Goal: Task Accomplishment & Management: Complete application form

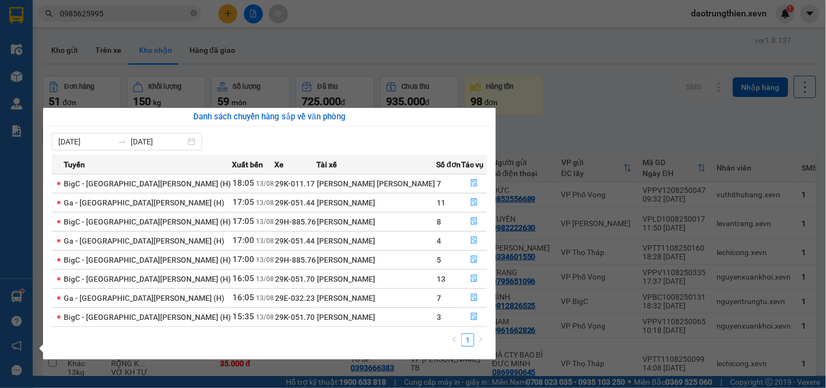
click at [24, 300] on div "Điều [PERSON_NAME] xe Kho hàng mới [PERSON_NAME] [PERSON_NAME] [PERSON_NAME] lý…" at bounding box center [16, 194] width 33 height 388
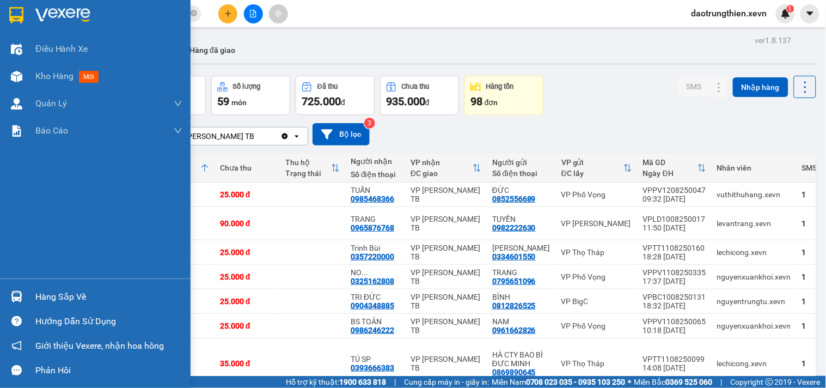
click at [13, 294] on img at bounding box center [16, 296] width 11 height 11
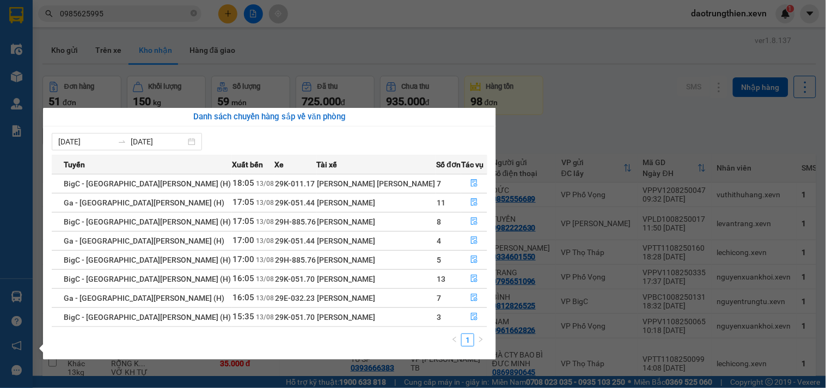
click at [242, 7] on section "Kết quả [PERSON_NAME] ( 23 ) Bộ lọc Mã ĐH Trạng thái Món hàng Thu hộ [PERSON_NA…" at bounding box center [413, 194] width 826 height 388
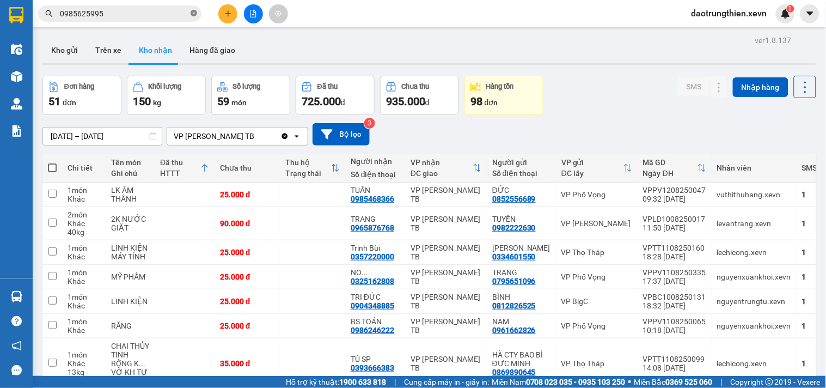
click at [193, 13] on icon "close-circle" at bounding box center [194, 13] width 7 height 7
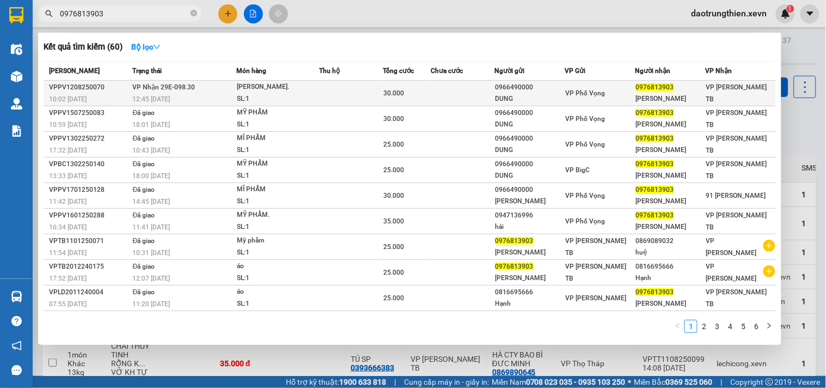
type input "0976813903"
click at [688, 93] on div "0976813903" at bounding box center [670, 87] width 69 height 11
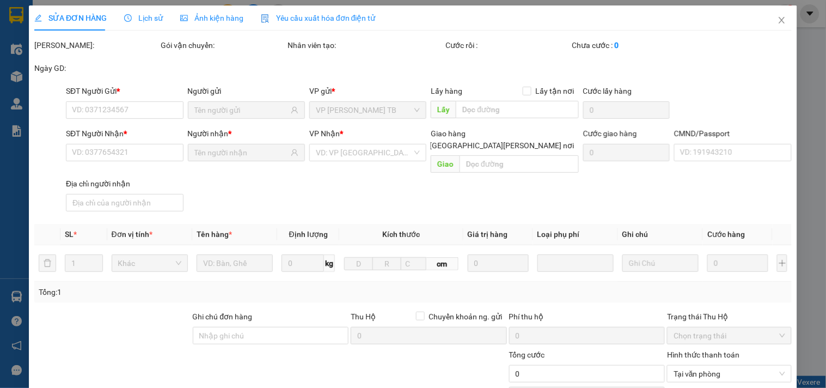
type input "0966490000"
type input "DUNG"
type input "0976813903"
type input "[PERSON_NAME]"
type input "[PERSON_NAME] [PERSON_NAME] 019187000427.[PERSON_NAME] .0377868948"
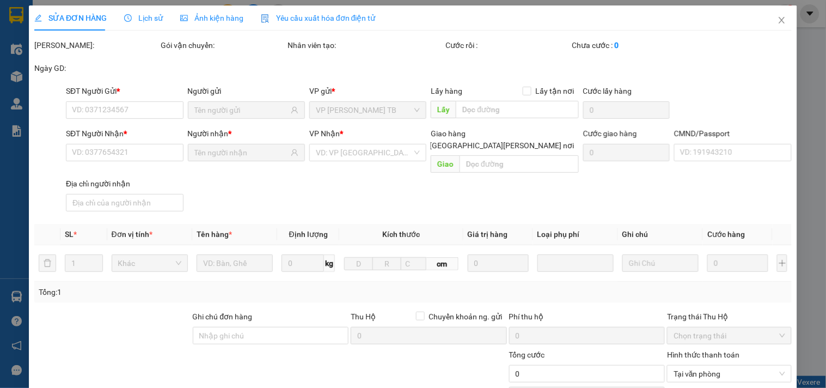
type input "30.000"
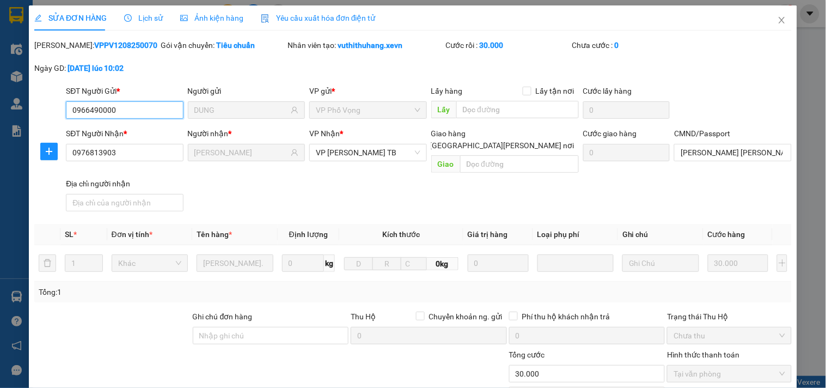
scroll to position [121, 0]
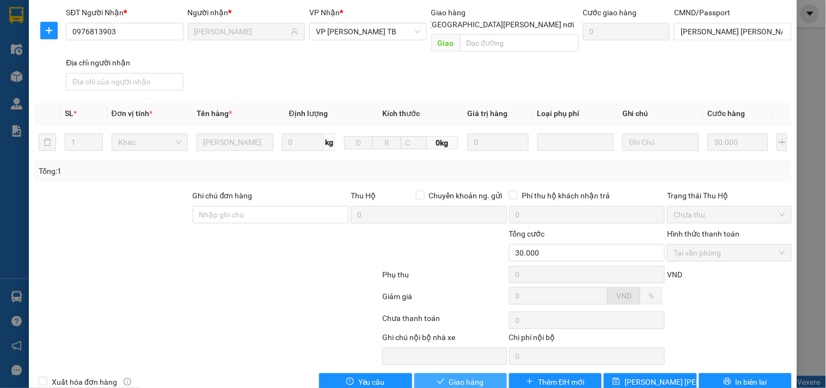
click at [463, 376] on span "Giao hàng" at bounding box center [466, 382] width 35 height 12
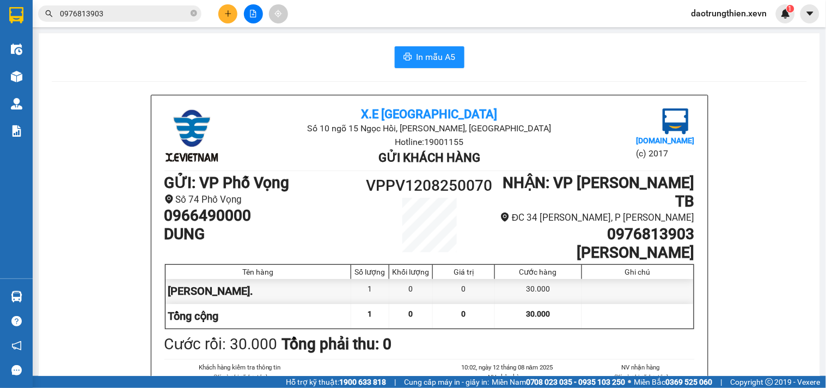
click at [480, 173] on div "X.E Việt Nam Số 10 ngõ 15 Ngọc Hồi, [PERSON_NAME], [GEOGRAPHIC_DATA] Hotline: 1…" at bounding box center [429, 303] width 556 height 417
click at [480, 172] on div "X.E Việt Nam Số 10 ngõ 15 Ngọc Hồi, [PERSON_NAME], [GEOGRAPHIC_DATA] Hotline: 1…" at bounding box center [429, 303] width 556 height 417
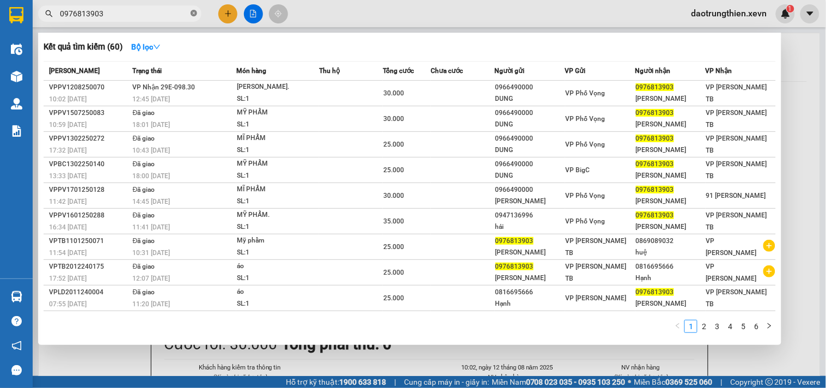
click at [196, 13] on icon "close-circle" at bounding box center [194, 13] width 7 height 7
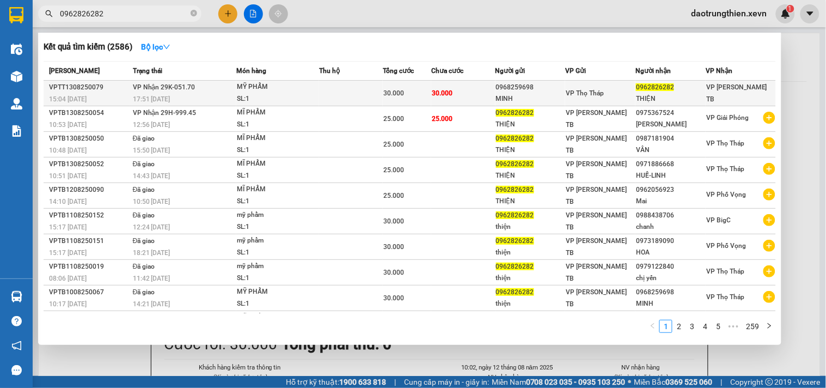
type input "0962826282"
click at [503, 89] on div "0968259698" at bounding box center [530, 87] width 69 height 11
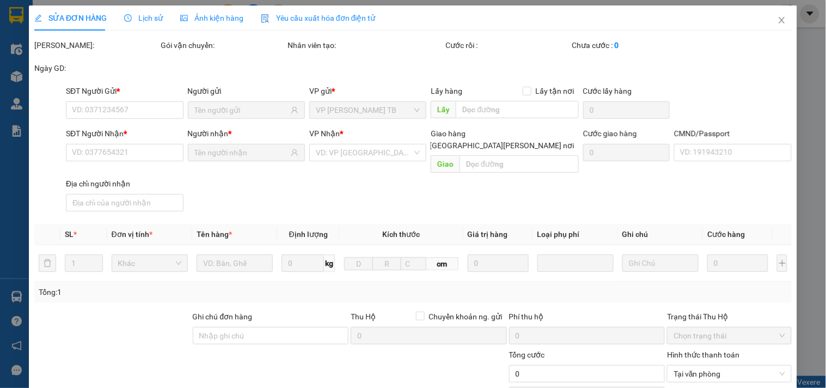
type input "0968259698"
type input "MINH"
type input "0962826282"
type input "THIỆN"
type input "30.000"
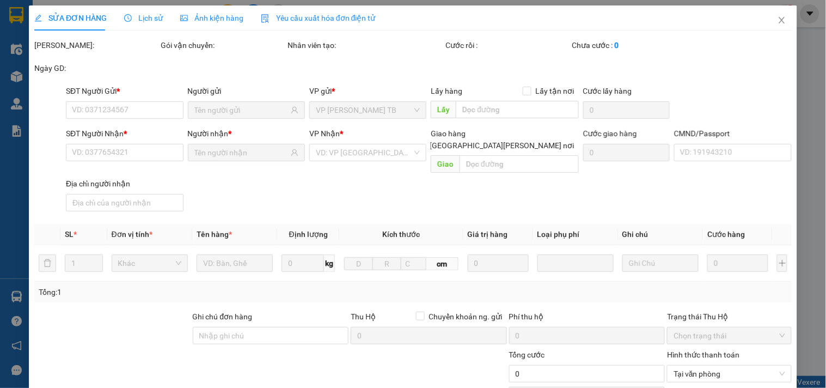
type input "30.000"
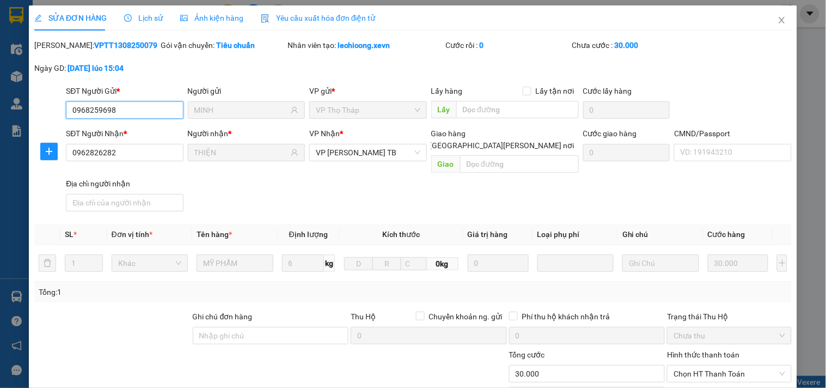
scroll to position [133, 0]
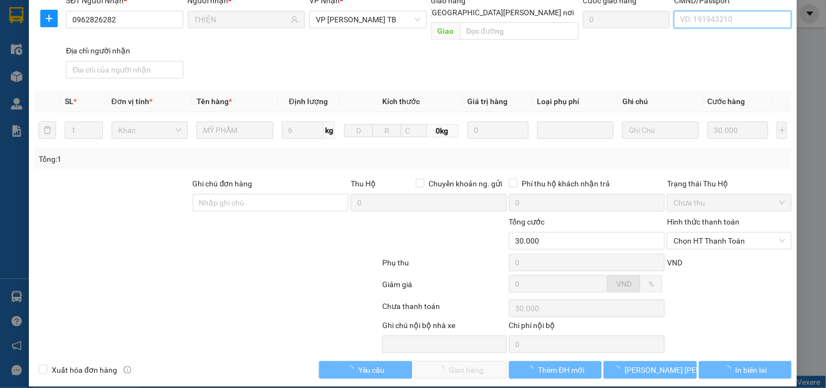
click at [742, 20] on input "CMND/Passport" at bounding box center [732, 19] width 117 height 17
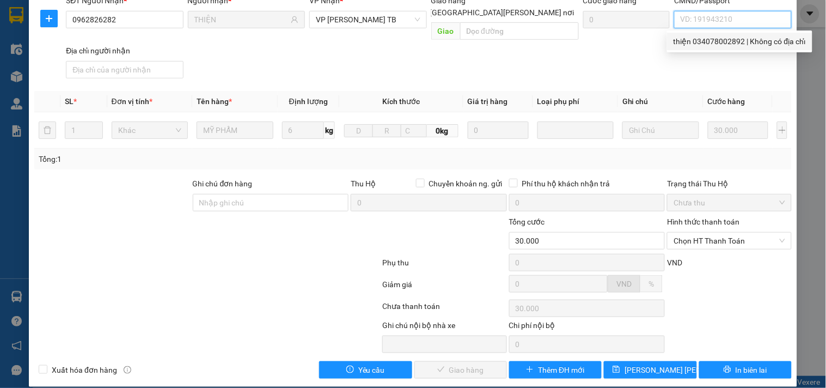
click at [727, 45] on div "thiện 034078002892 | Không có địa chỉ" at bounding box center [739, 41] width 132 height 12
type input "thiện 034078002892"
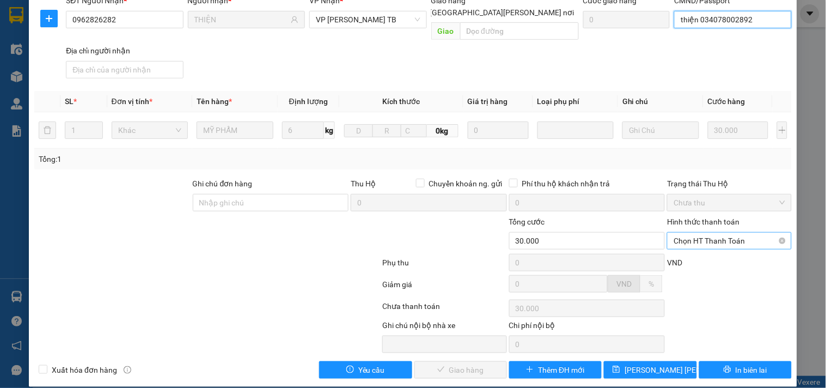
click at [729, 232] on span "Chọn HT Thanh Toán" at bounding box center [728, 240] width 111 height 16
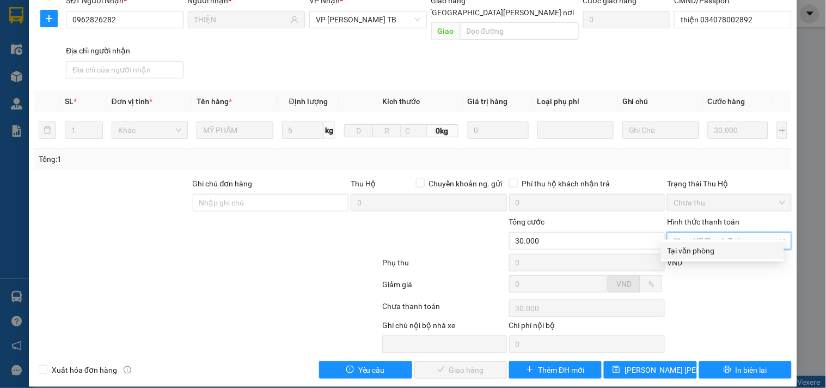
click at [699, 253] on div "Tại văn phòng" at bounding box center [722, 250] width 110 height 12
type input "0"
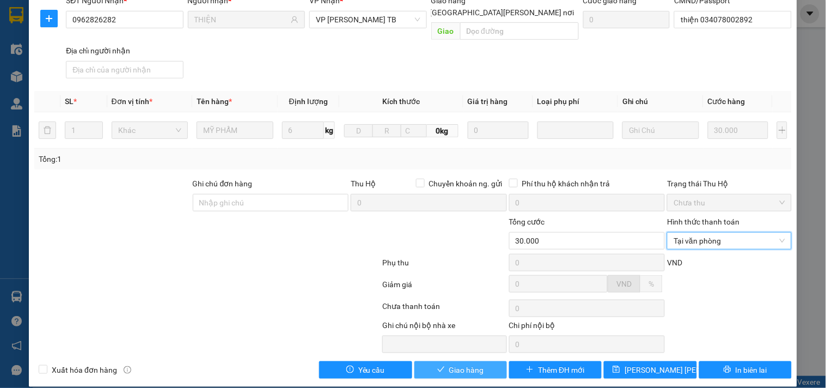
click at [460, 364] on span "Giao hàng" at bounding box center [466, 370] width 35 height 12
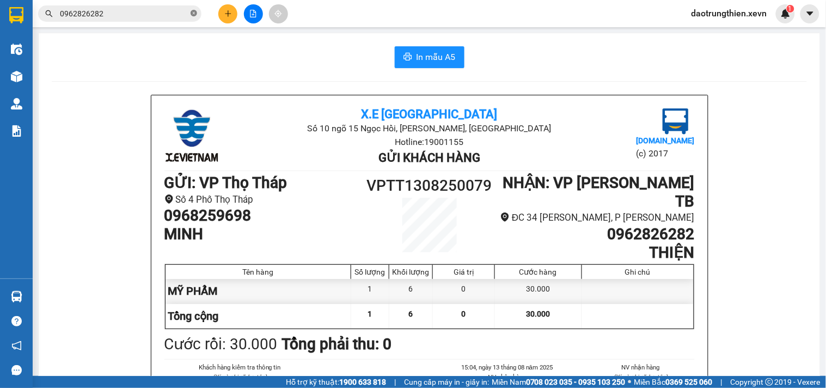
click at [193, 15] on icon "close-circle" at bounding box center [194, 13] width 7 height 7
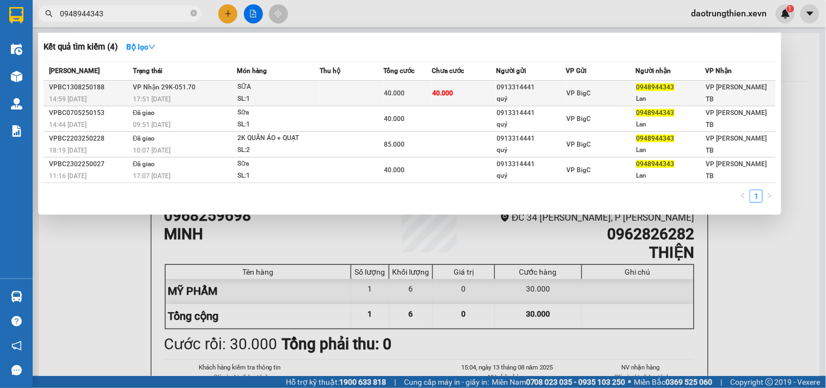
type input "0948944343"
click at [426, 90] on div "40.000" at bounding box center [407, 93] width 47 height 12
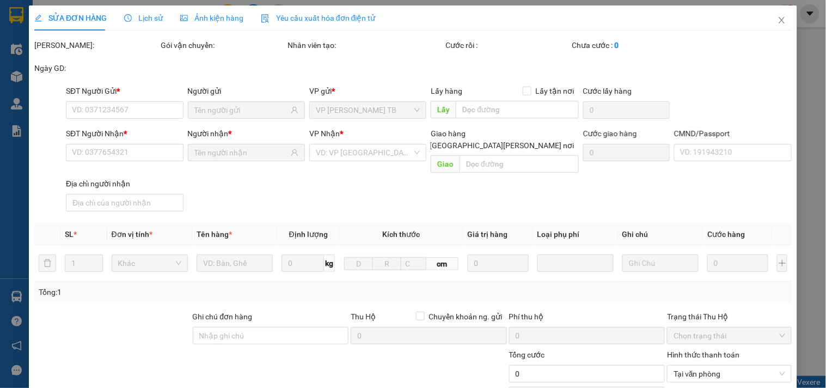
type input "0913314441"
type input "quý"
type input "0948944343"
type input "Lan"
type input "[PERSON_NAME] [PERSON_NAME] 40 [PERSON_NAME] [PERSON_NAME] TPNĐ"
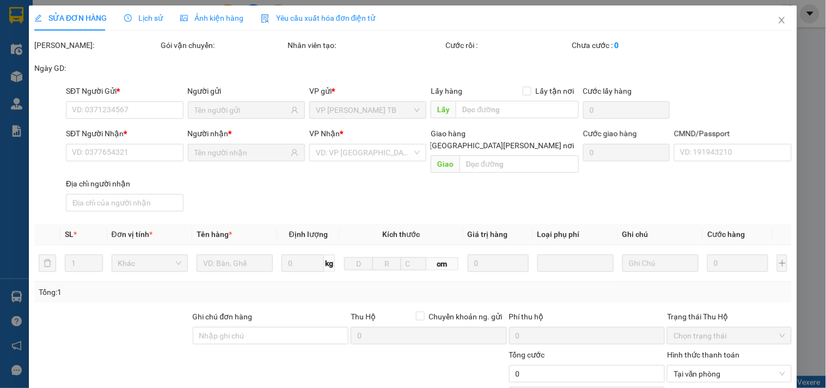
type input "40.000"
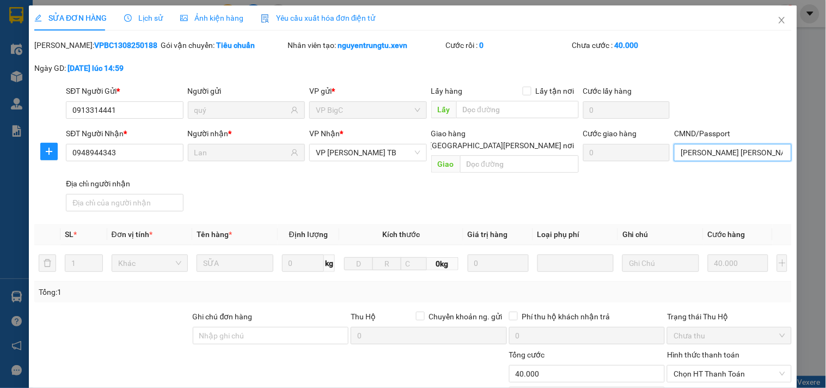
click at [770, 149] on input "[PERSON_NAME] [PERSON_NAME] 40 [PERSON_NAME] [PERSON_NAME] TPNĐ" at bounding box center [732, 152] width 117 height 17
drag, startPoint x: 802, startPoint y: 170, endPoint x: 734, endPoint y: 172, distance: 68.1
click at [734, 172] on div "[PERSON_NAME] [PERSON_NAME] 40 [PERSON_NAME] [PERSON_NAME] TPNĐ | Không có địa …" at bounding box center [838, 174] width 330 height 12
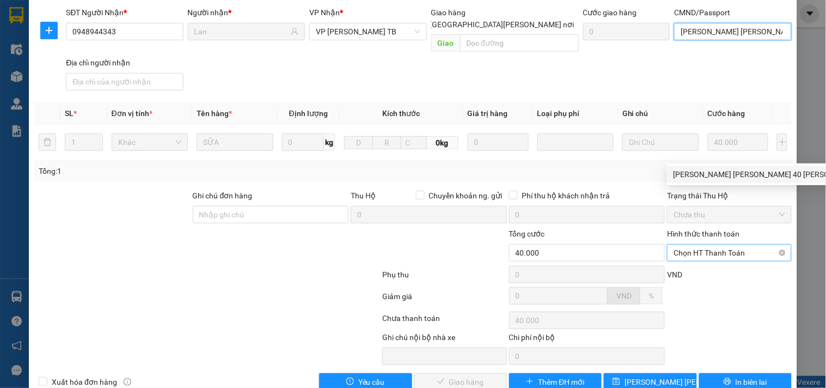
click at [692, 245] on span "Chọn HT Thanh Toán" at bounding box center [728, 252] width 111 height 16
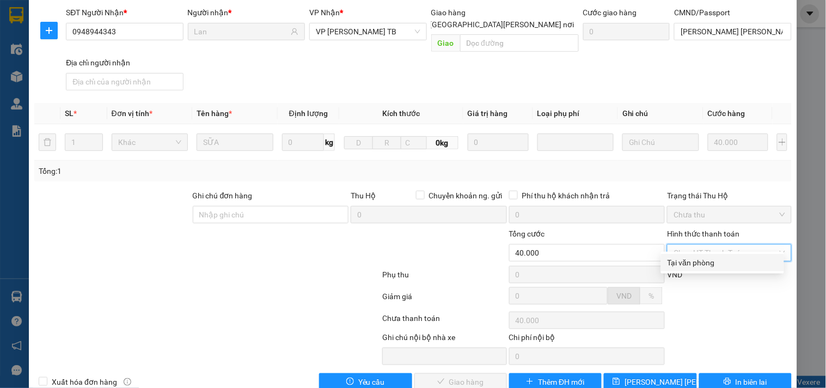
click at [697, 263] on div "Tại văn phòng" at bounding box center [722, 262] width 110 height 12
type input "0"
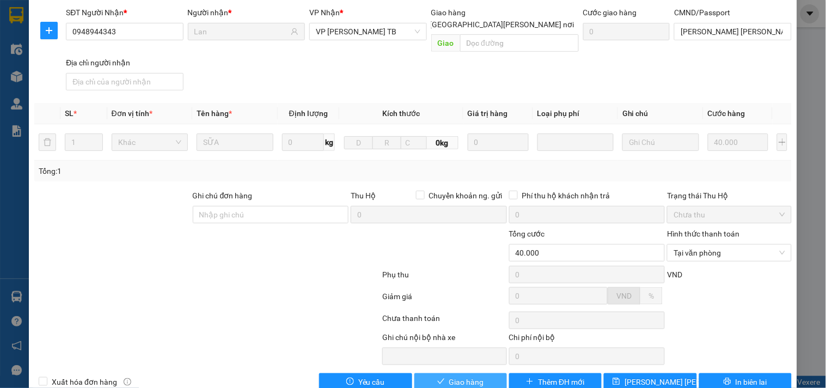
click at [453, 376] on span "Giao hàng" at bounding box center [466, 382] width 35 height 12
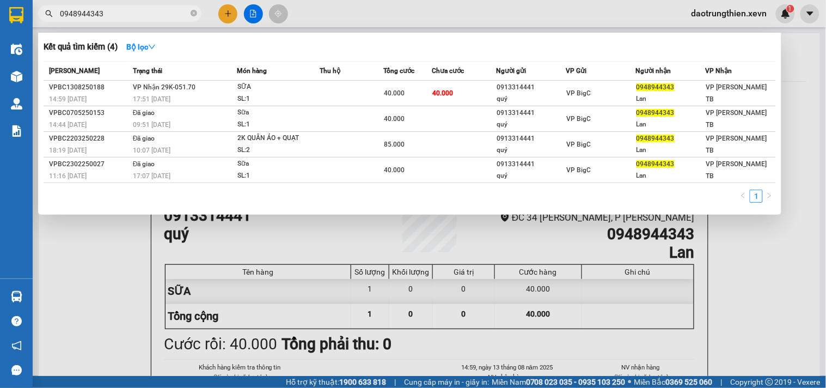
click at [133, 9] on input "0948944343" at bounding box center [124, 14] width 128 height 12
click at [742, 269] on div at bounding box center [413, 194] width 826 height 388
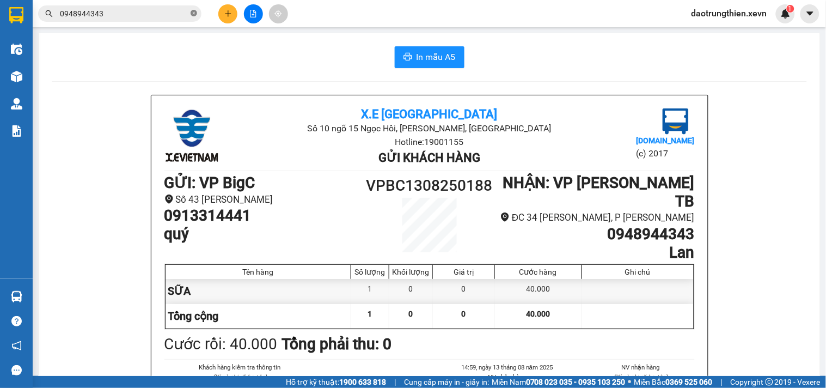
click at [192, 17] on span at bounding box center [194, 14] width 7 height 10
click at [194, 11] on span at bounding box center [194, 14] width 7 height 12
click at [178, 10] on input "text" at bounding box center [124, 14] width 128 height 12
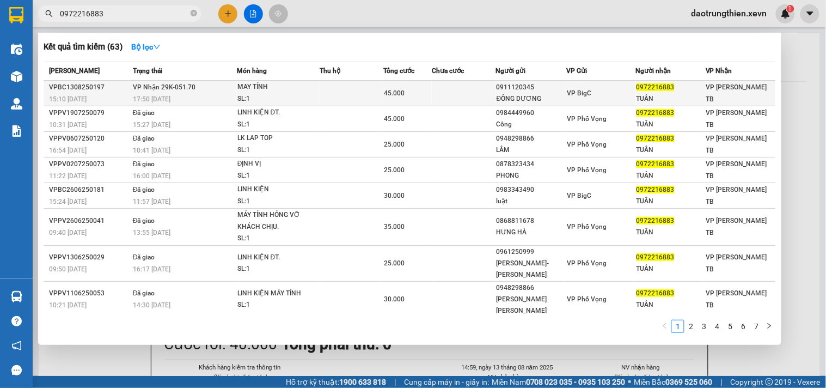
type input "0972216883"
click at [493, 97] on td at bounding box center [464, 94] width 64 height 26
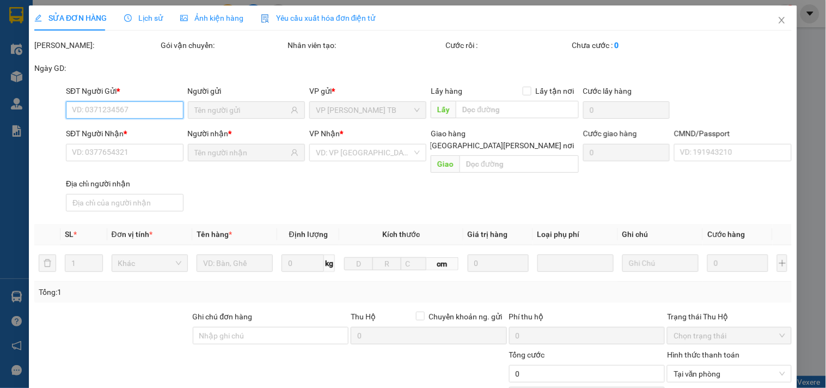
type input "0911120345"
type input "ĐÔNG DƯƠNG"
type input "0972216883"
type input "TUÂN"
type input "[PERSON_NAME] 0989117189"
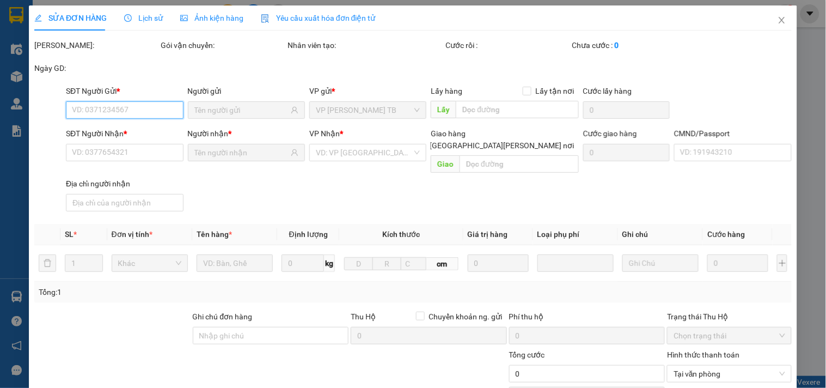
type input "123"
type input "45.000"
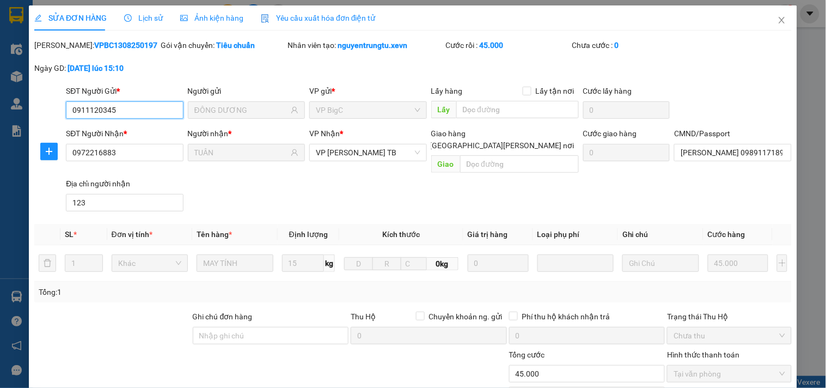
scroll to position [133, 0]
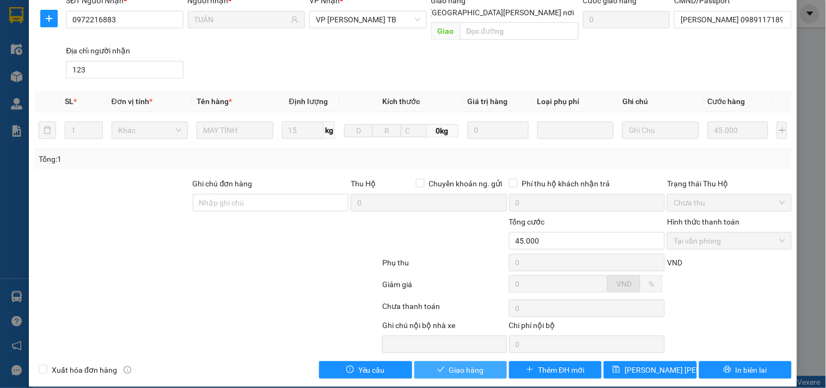
click at [477, 364] on span "Giao hàng" at bounding box center [466, 370] width 35 height 12
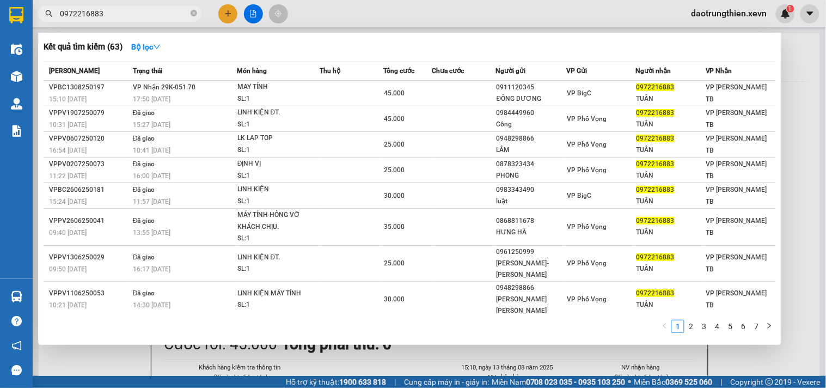
click at [162, 13] on input "0972216883" at bounding box center [124, 14] width 128 height 12
click at [193, 14] on icon "close-circle" at bounding box center [194, 13] width 7 height 7
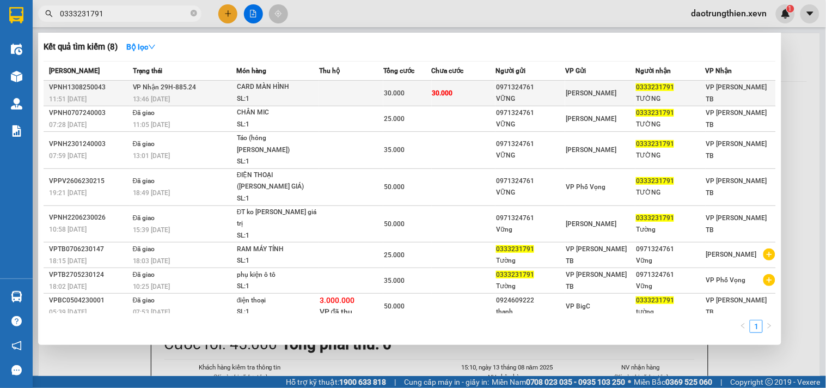
type input "0333231791"
click at [622, 91] on div "[PERSON_NAME]" at bounding box center [600, 93] width 69 height 12
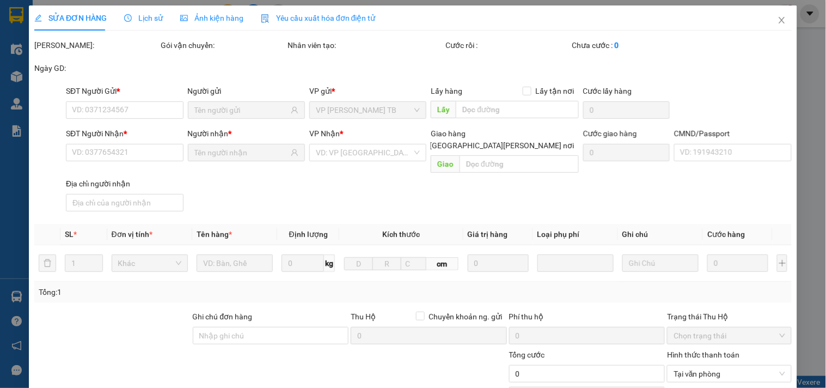
type input "0971324761"
type input "VỮNG"
type input "0333231791"
type input "TƯỜNG"
type input "[PERSON_NAME] [PERSON_NAME] 034096005332"
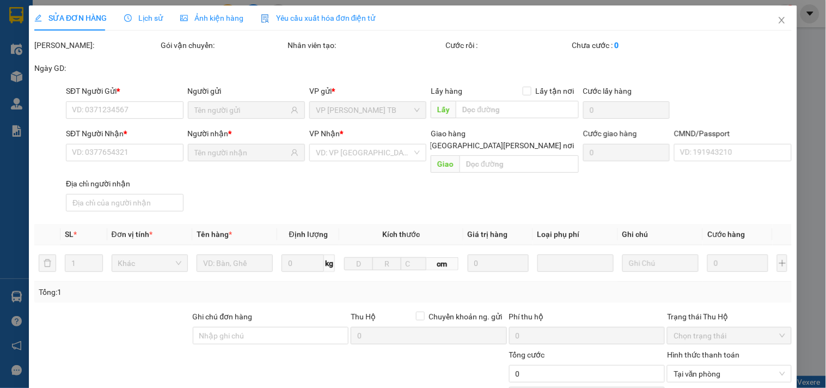
type input "30.000"
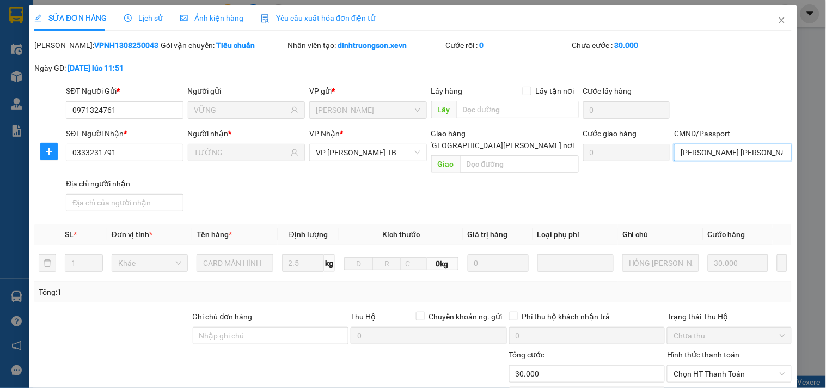
click at [764, 157] on input "[PERSON_NAME] [PERSON_NAME] 034096005332" at bounding box center [732, 152] width 117 height 17
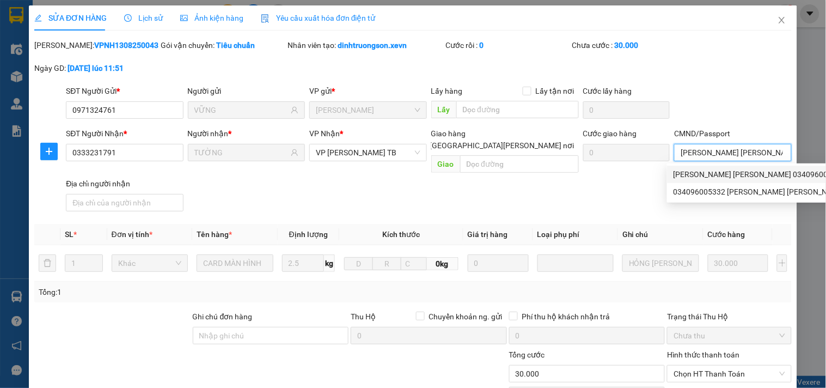
click at [724, 169] on div "[PERSON_NAME] [PERSON_NAME] 034096005332 | Không có địa chỉ" at bounding box center [789, 174] width 232 height 12
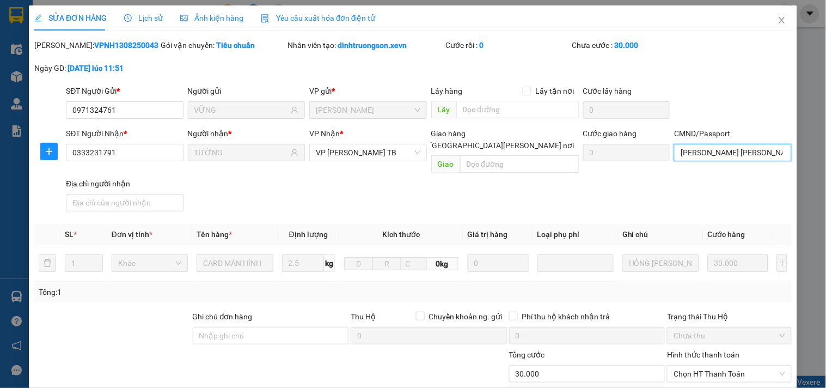
scroll to position [121, 0]
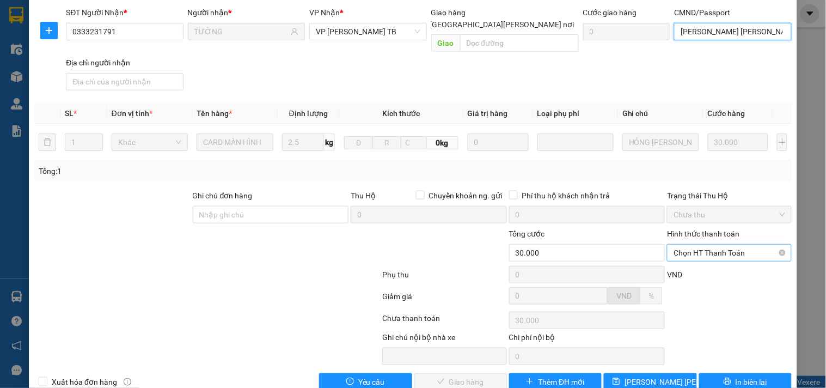
click at [728, 244] on span "Chọn HT Thanh Toán" at bounding box center [728, 252] width 111 height 16
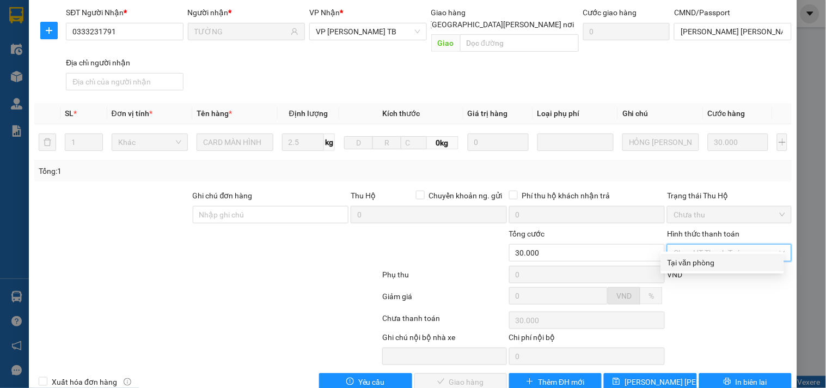
click at [726, 263] on div "Tại văn phòng" at bounding box center [722, 262] width 110 height 12
type input "0"
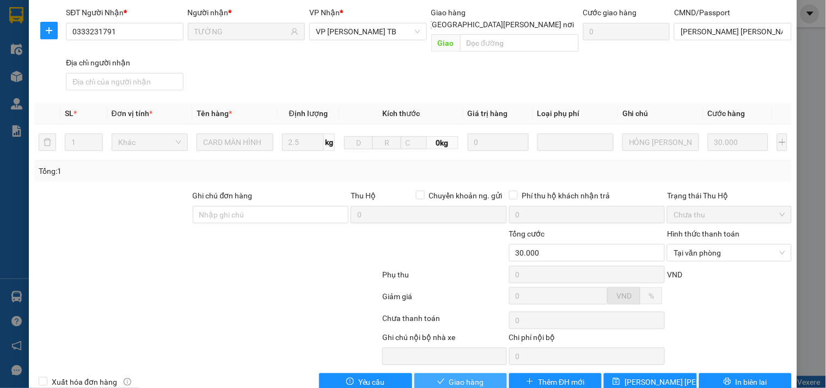
click at [471, 376] on span "Giao hàng" at bounding box center [466, 382] width 35 height 12
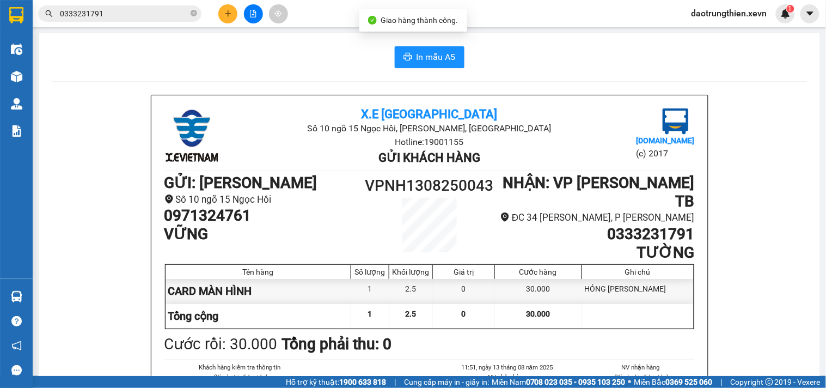
click at [145, 14] on input "0333231791" at bounding box center [124, 14] width 128 height 12
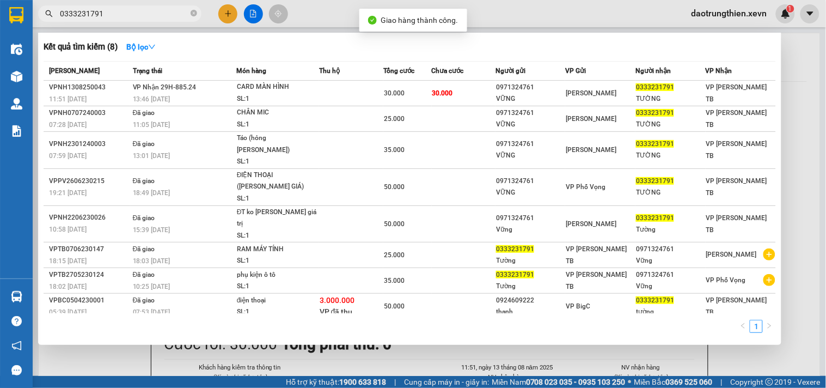
click at [474, 370] on div at bounding box center [413, 194] width 826 height 388
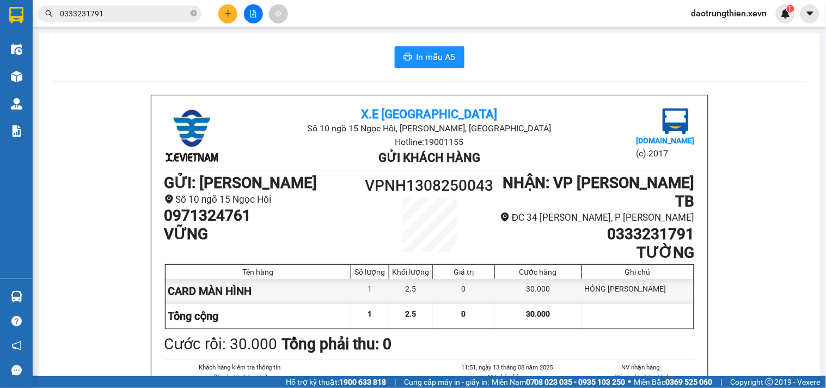
click at [225, 14] on icon "plus" at bounding box center [228, 14] width 8 height 8
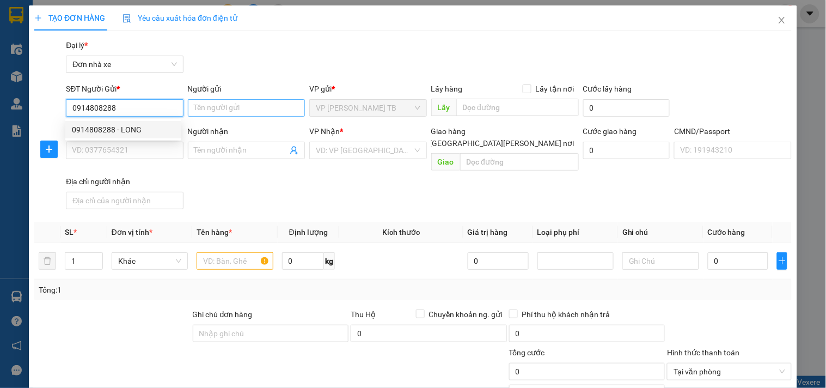
type input "0914808288"
click at [229, 110] on input "Người gửi" at bounding box center [246, 107] width 117 height 17
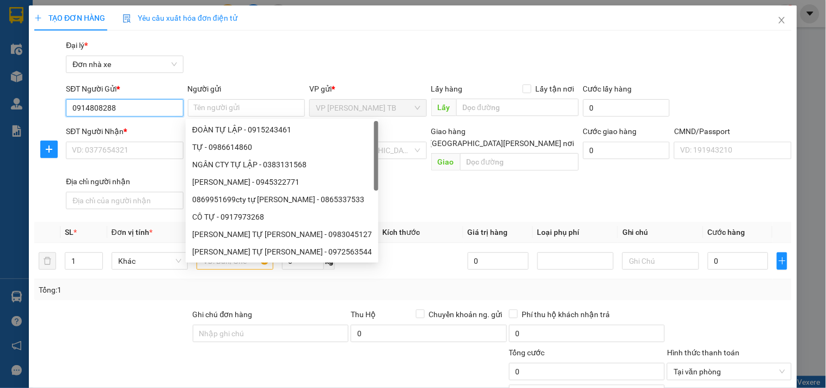
click at [149, 109] on input "0914808288" at bounding box center [124, 107] width 117 height 17
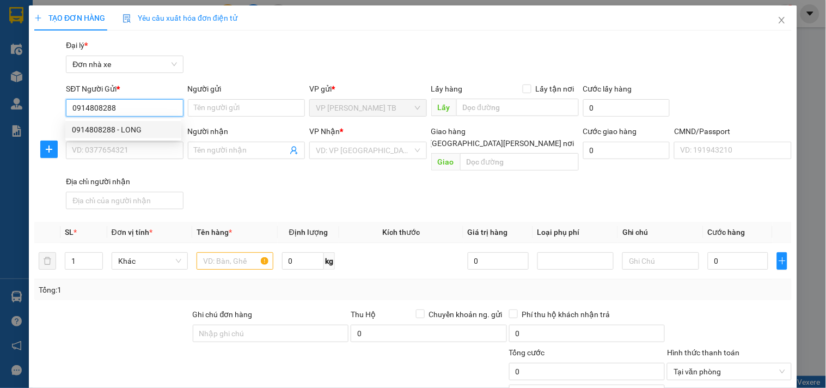
click at [140, 125] on div "0914808288 - LONG" at bounding box center [123, 130] width 103 height 12
type input "LONG"
type input "0978960826"
type input "HƯỜNG"
type input "[PERSON_NAME] 0961610570"
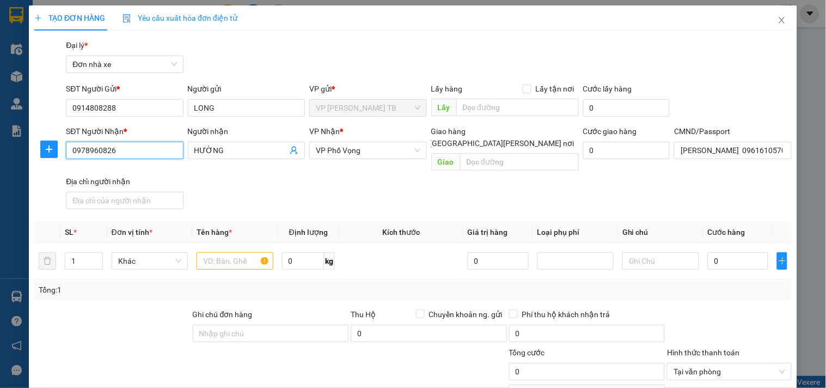
click at [139, 151] on input "0978960826" at bounding box center [124, 150] width 117 height 17
type input "0"
type input "0979588743"
click at [225, 148] on input "HƯỜNG" at bounding box center [240, 150] width 93 height 12
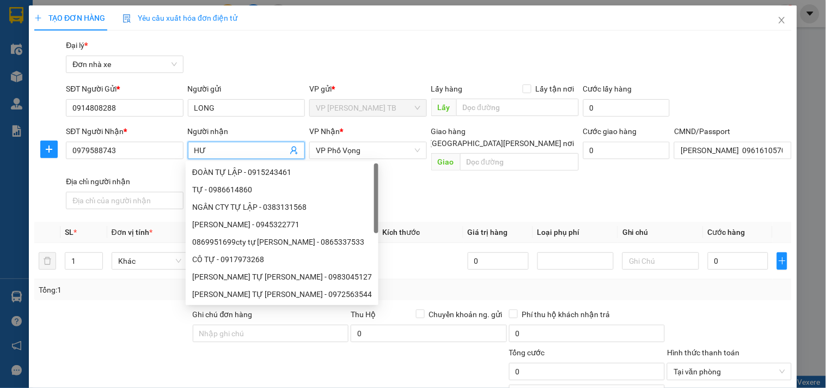
type input "H"
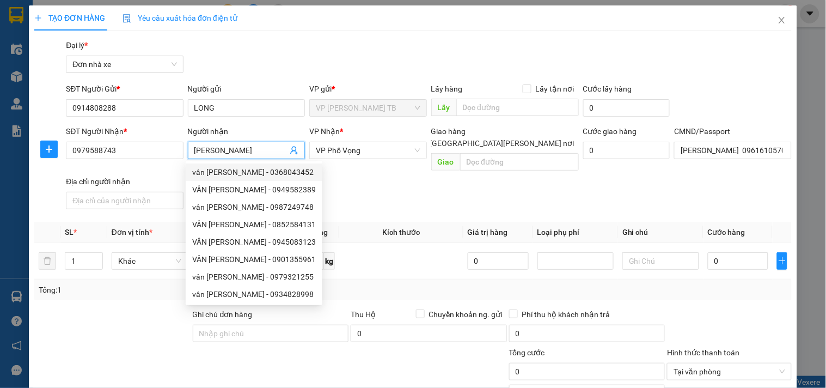
type input "[PERSON_NAME]"
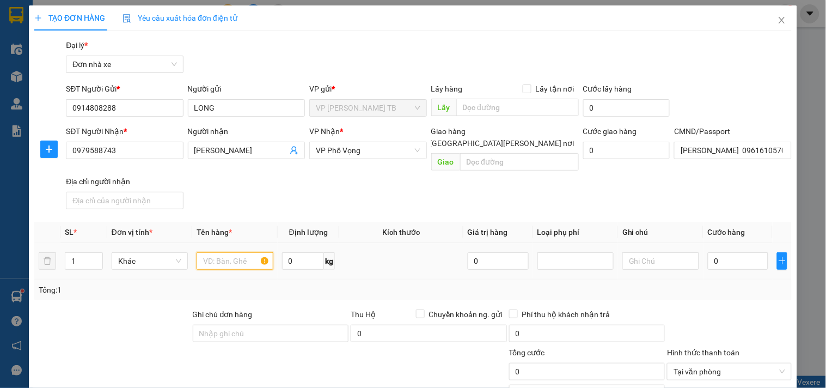
click at [221, 252] on input "text" at bounding box center [234, 260] width 76 height 17
type input "GIẤY TỜ"
click at [690, 253] on input "text" at bounding box center [660, 260] width 76 height 17
click at [723, 252] on input "0" at bounding box center [738, 260] width 61 height 17
type input "2"
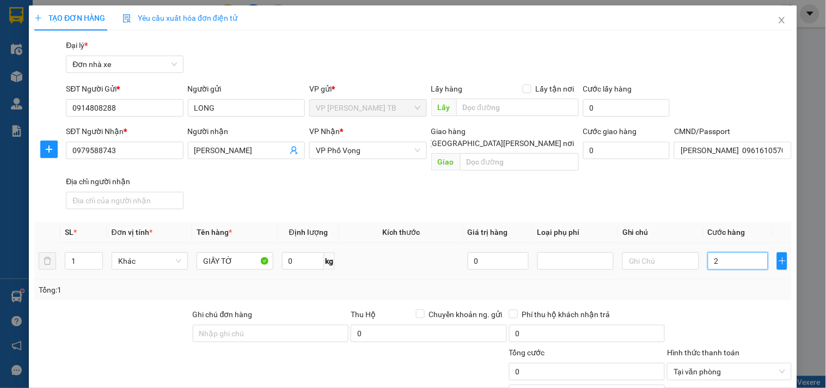
type input "2"
type input "25"
type input "25.000"
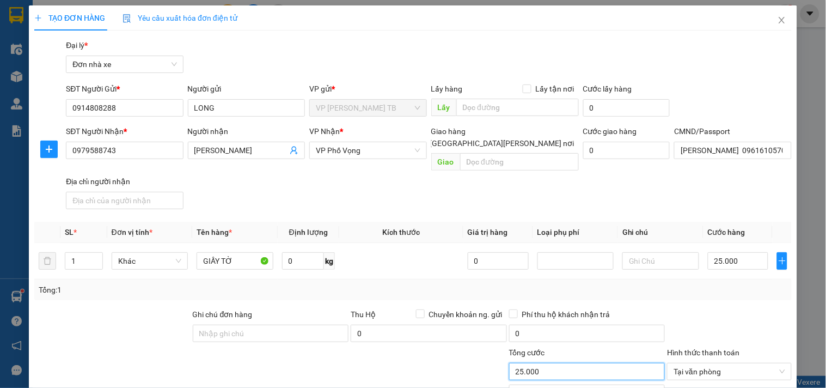
click at [562, 363] on input "25.000" at bounding box center [587, 371] width 156 height 17
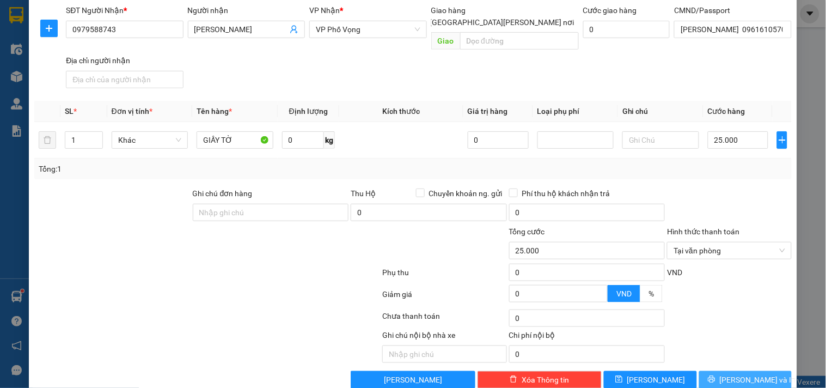
click at [753, 373] on span "[PERSON_NAME] và In" at bounding box center [758, 379] width 76 height 12
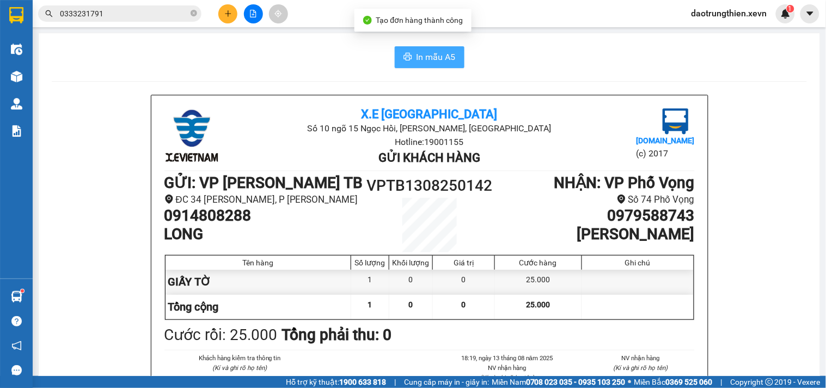
click at [423, 63] on span "In mẫu A5" at bounding box center [435, 57] width 39 height 14
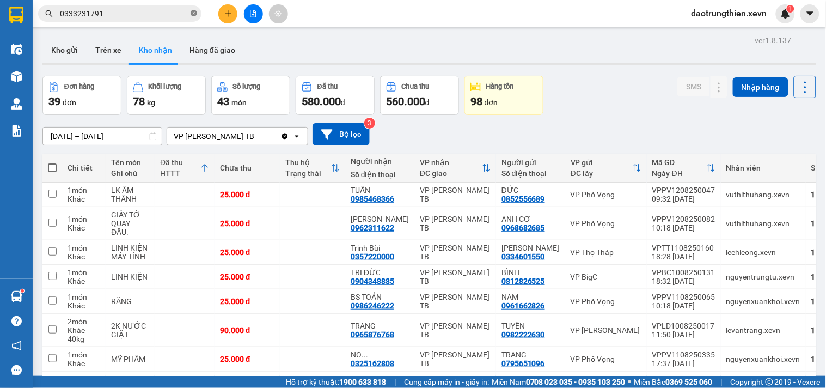
click at [196, 16] on icon "close-circle" at bounding box center [194, 13] width 7 height 7
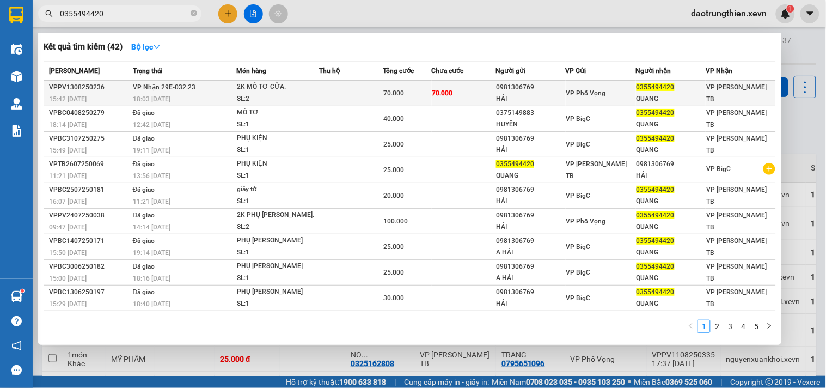
type input "0355494420"
click at [570, 101] on td "VP Phố Vọng" at bounding box center [601, 94] width 70 height 26
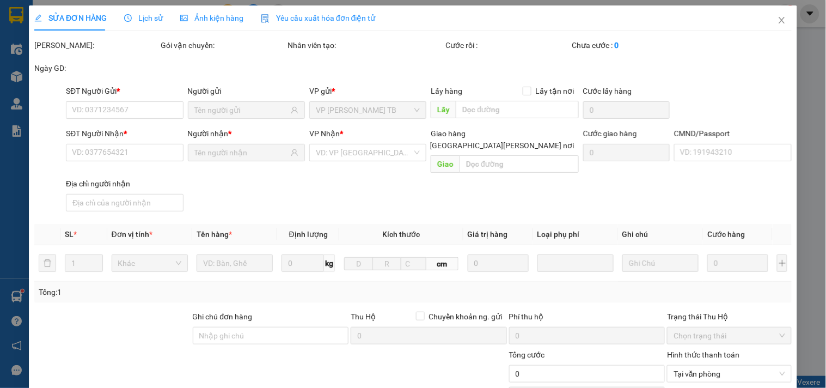
type input "0981306769"
type input "HẢI"
type input "0355494420"
type input "QUANG"
type input "[PERSON_NAME] [PERSON_NAME] 034201001628"
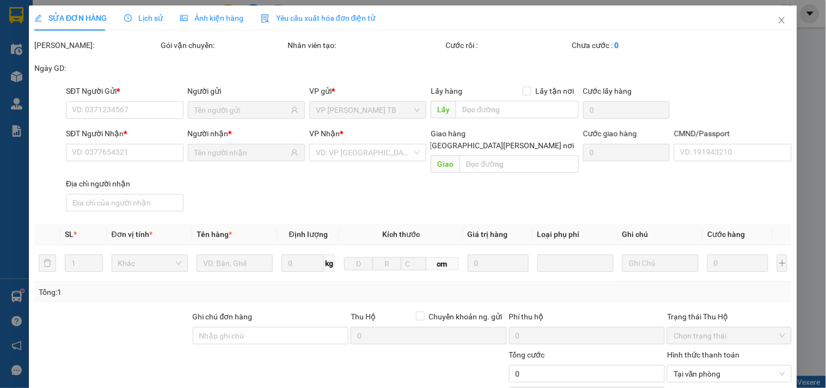
type input "70.000"
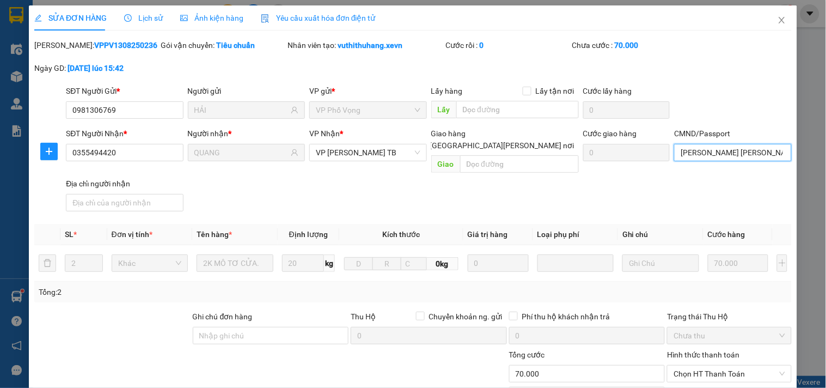
click at [749, 155] on input "[PERSON_NAME] [PERSON_NAME] 034201001628" at bounding box center [732, 152] width 117 height 17
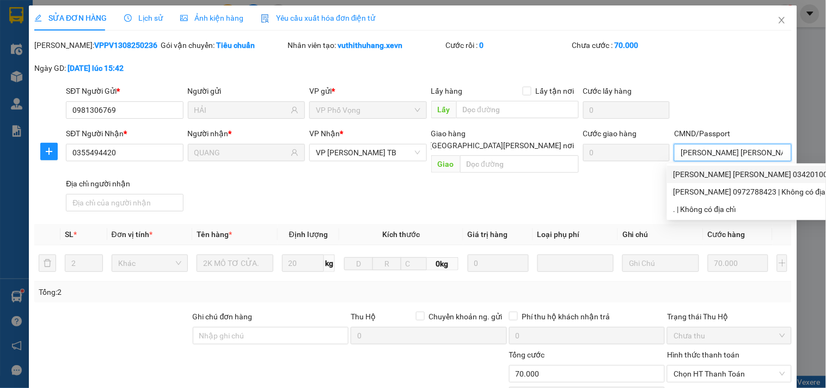
click at [767, 178] on div "[PERSON_NAME] [PERSON_NAME] 034201001628 | Không có địa chỉ" at bounding box center [789, 174] width 232 height 12
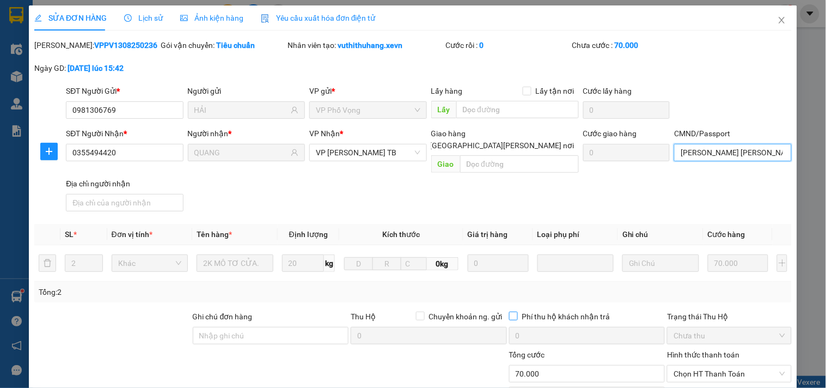
scroll to position [133, 0]
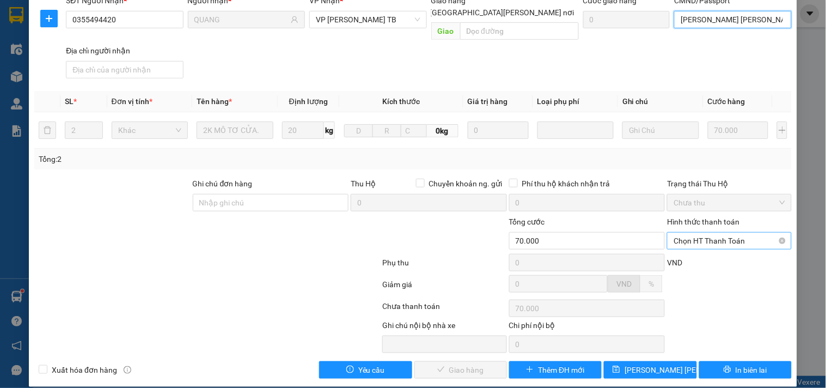
click at [698, 232] on span "Chọn HT Thanh Toán" at bounding box center [728, 240] width 111 height 16
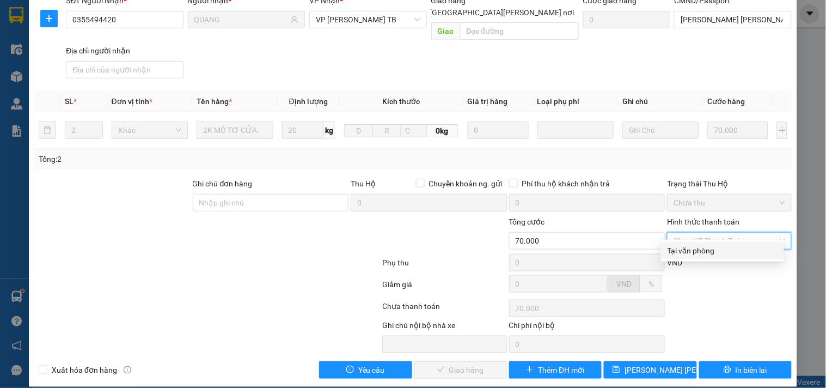
click at [702, 248] on div "Tại văn phòng" at bounding box center [722, 250] width 110 height 12
type input "0"
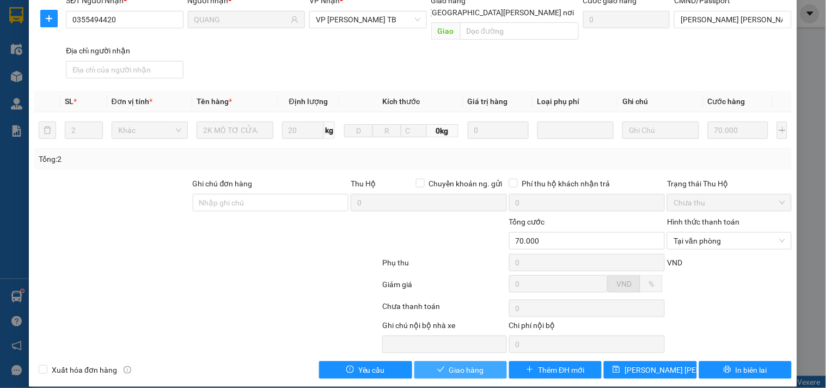
click at [472, 364] on span "Giao hàng" at bounding box center [466, 370] width 35 height 12
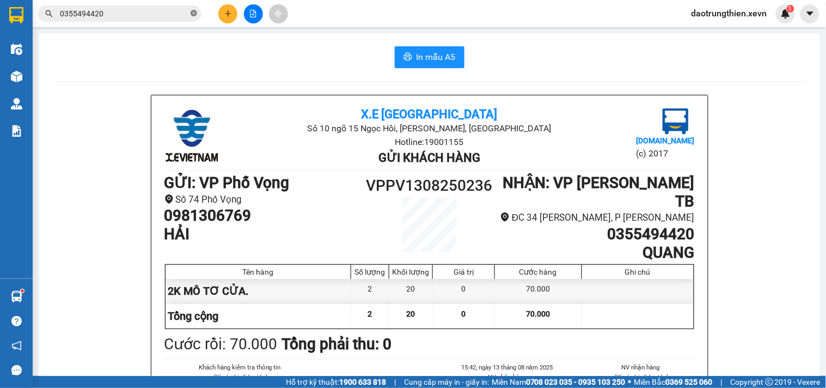
click at [191, 11] on icon "close-circle" at bounding box center [194, 13] width 7 height 7
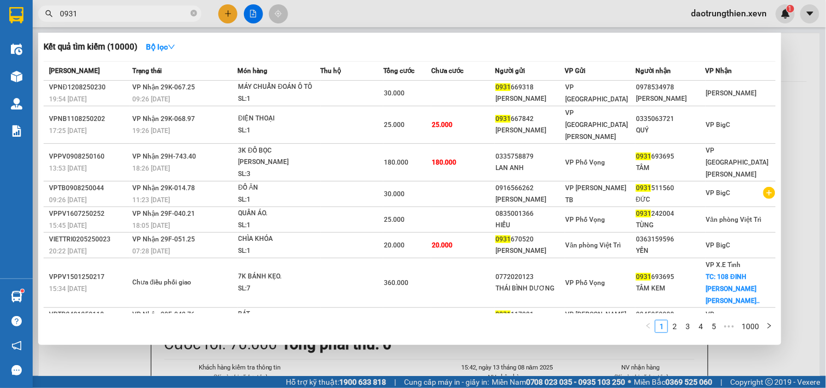
type input "0931"
drag, startPoint x: 96, startPoint y: 50, endPoint x: 7, endPoint y: 295, distance: 260.7
click at [7, 295] on div "Hàng sắp về" at bounding box center [16, 296] width 33 height 24
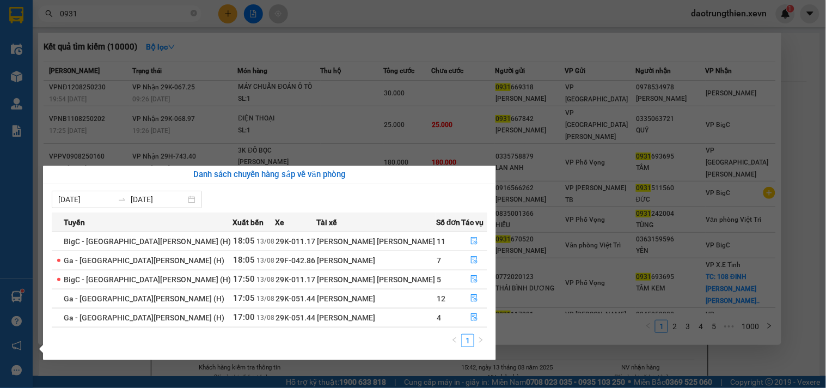
click at [306, 93] on section "Kết quả [PERSON_NAME] ( 10000 ) Bộ lọc Mã ĐH Trạng thái Món hàng Thu hộ [PERSON…" at bounding box center [413, 194] width 826 height 388
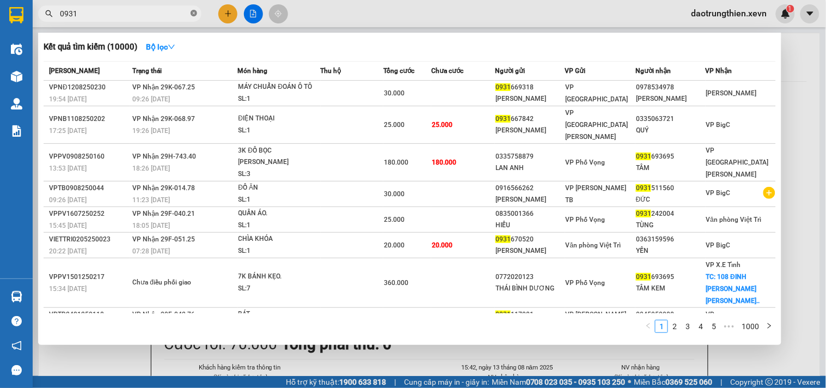
click at [192, 13] on icon "close-circle" at bounding box center [194, 13] width 7 height 7
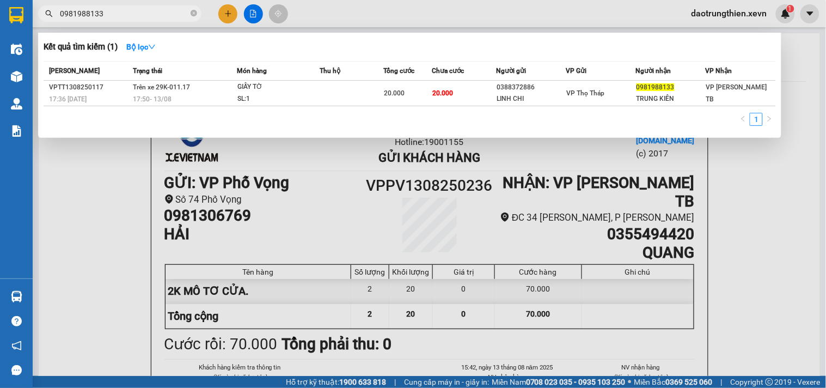
type input "0981988133"
click at [53, 193] on div at bounding box center [413, 194] width 826 height 388
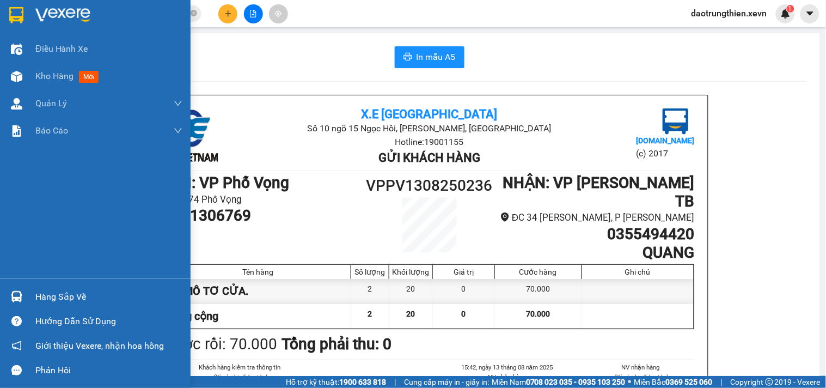
click at [53, 291] on div "Hàng sắp về" at bounding box center [108, 296] width 147 height 16
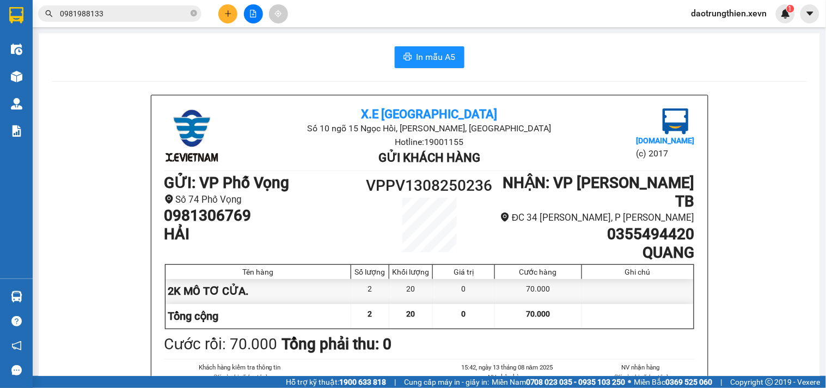
click at [616, 64] on section "Kết quả [PERSON_NAME] ( 1 ) Bộ lọc Mã ĐH Trạng thái Món hàng Thu hộ [PERSON_NAM…" at bounding box center [413, 194] width 826 height 388
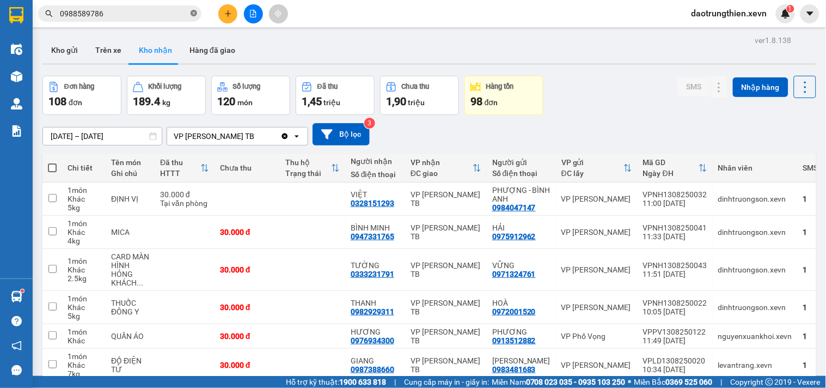
click at [194, 13] on icon "close-circle" at bounding box center [194, 13] width 7 height 7
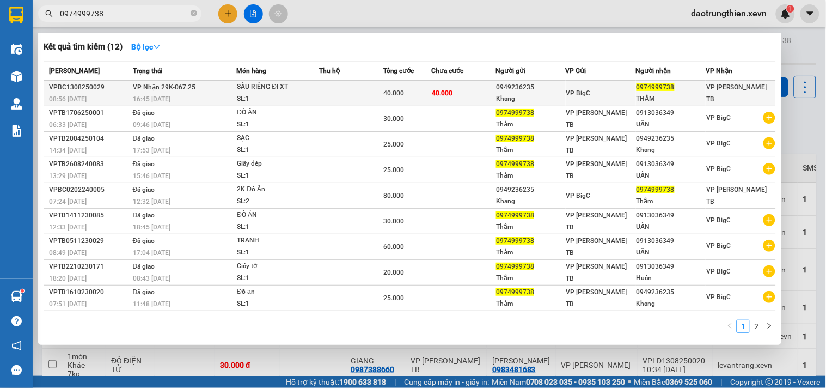
type input "0974999738"
click at [481, 102] on td "40.000" at bounding box center [463, 94] width 64 height 26
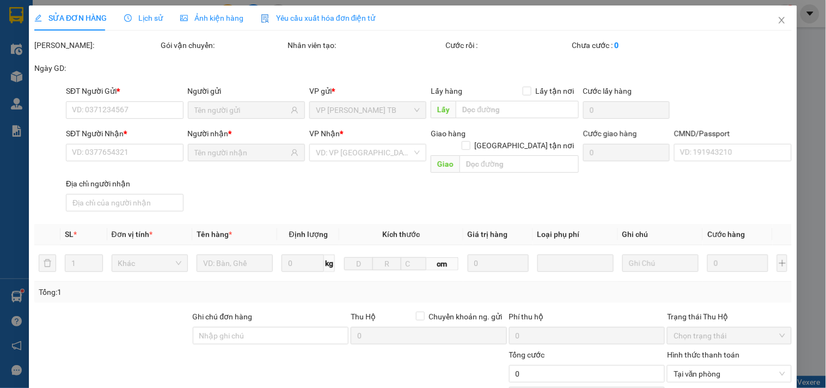
type input "0949236235"
type input "Khang"
type input "0974999738"
type input "THẮM"
type input "123"
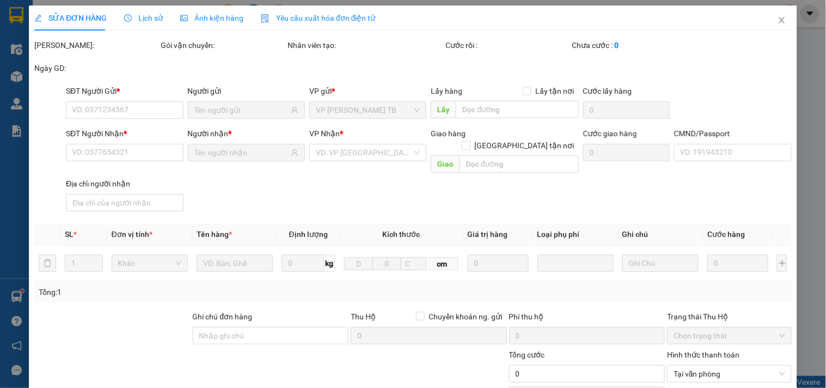
type input "40.000"
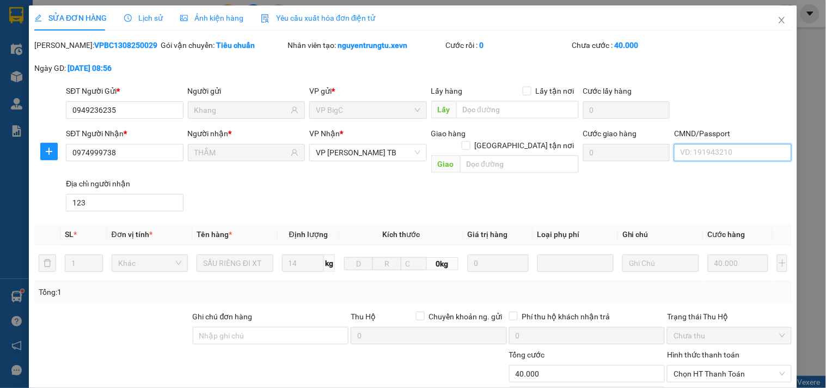
click at [738, 155] on input "CMND/Passport" at bounding box center [732, 152] width 117 height 17
click at [722, 177] on div "NGUYỄN THỊ HỒNG THẮM | Không có địa chỉ" at bounding box center [744, 174] width 142 height 12
type input "NGUYỄN THỊ HỒNG THẮM"
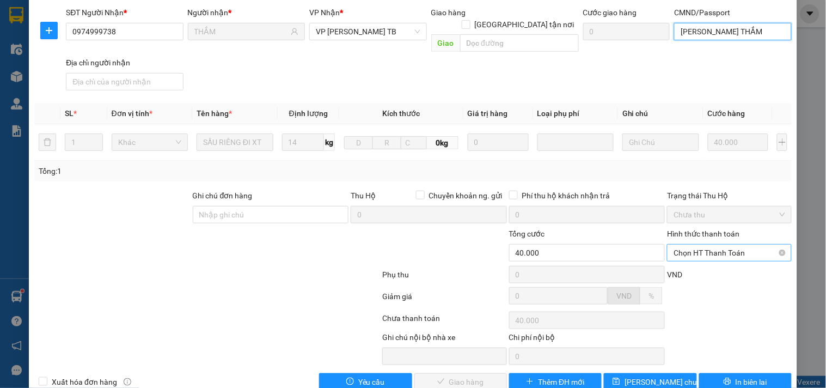
click at [725, 244] on span "Chọn HT Thanh Toán" at bounding box center [728, 252] width 111 height 16
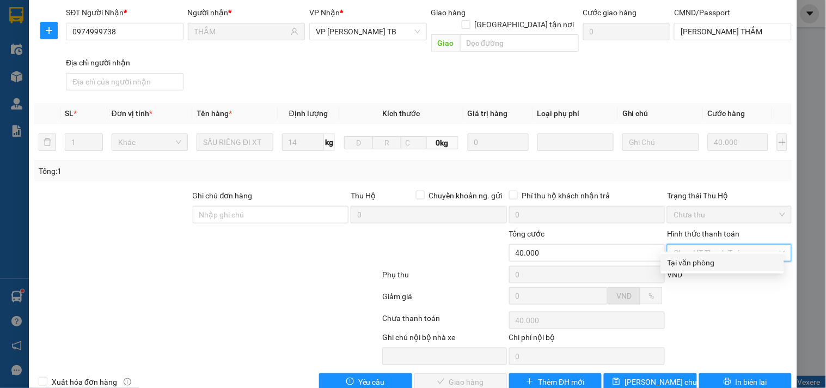
click at [722, 257] on div "Tại văn phòng" at bounding box center [722, 262] width 110 height 12
type input "0"
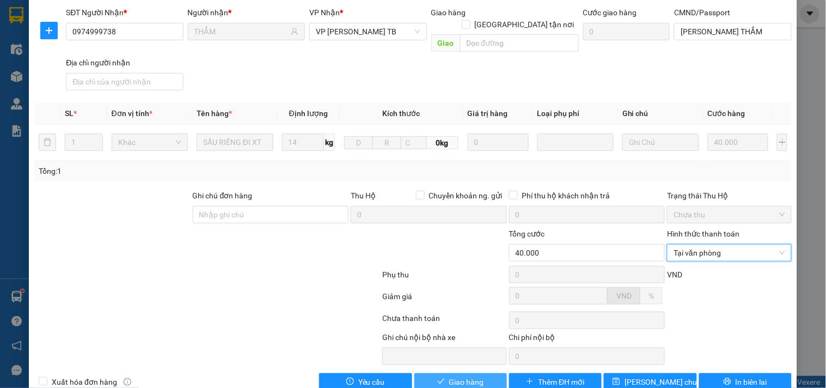
click at [446, 373] on button "Giao hàng" at bounding box center [460, 381] width 93 height 17
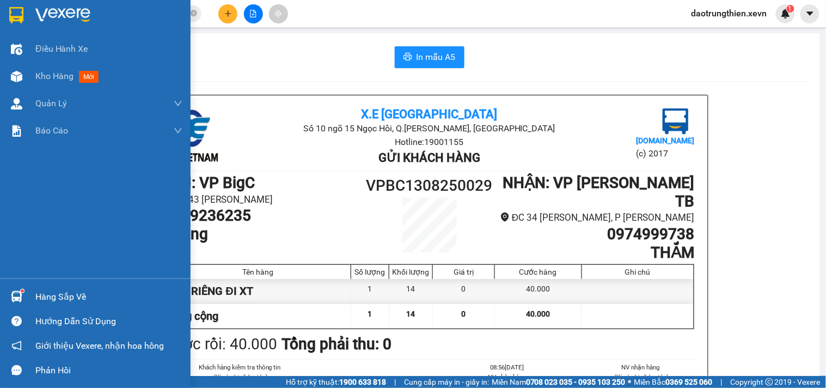
click at [35, 282] on div "Hàng sắp về Hướng dẫn sử dụng Giới thiệu Vexere, nhận hoa hồng Phản hồi" at bounding box center [95, 330] width 191 height 104
click at [61, 294] on div "Hàng sắp về" at bounding box center [108, 296] width 147 height 16
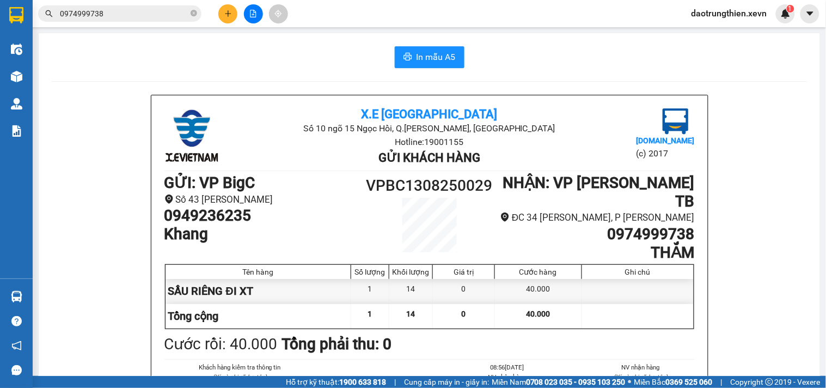
click at [161, 14] on section "Kết quả tìm kiếm ( 12 ) Bộ lọc Mã ĐH Trạng thái Món hàng Thu hộ Tổng cước Chưa …" at bounding box center [413, 194] width 826 height 388
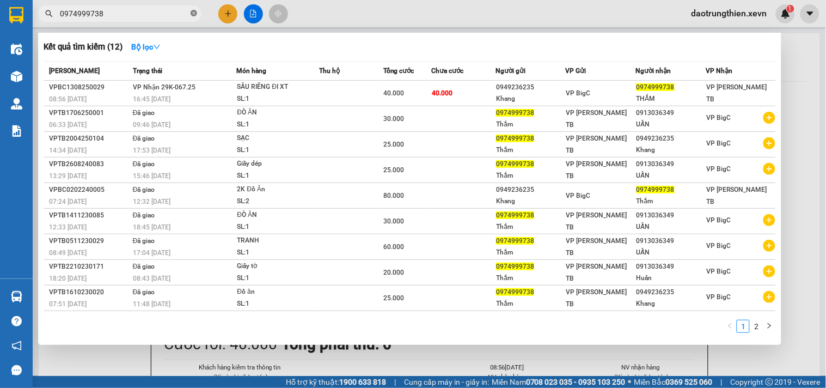
click at [192, 15] on icon "close-circle" at bounding box center [194, 13] width 7 height 7
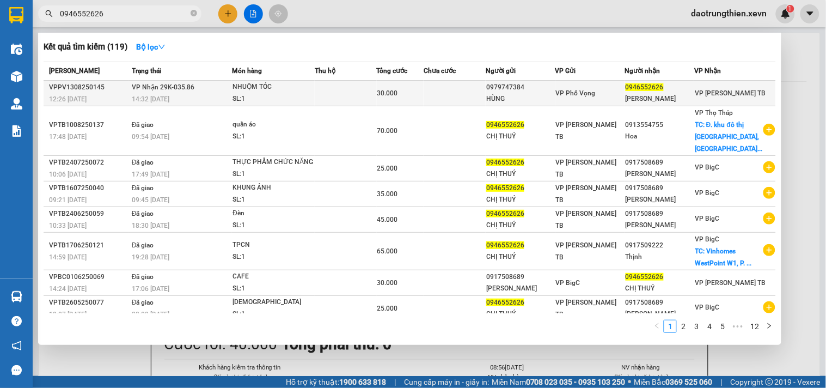
type input "0946552626"
click at [545, 88] on div "0979747384" at bounding box center [520, 87] width 69 height 11
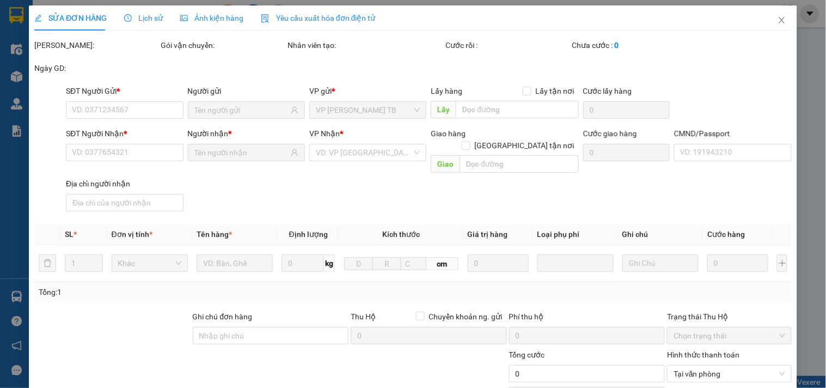
type input "0979747384"
type input "HÙNG"
type input "0946552626"
type input "THÙY HOÀNG"
type input "30.000"
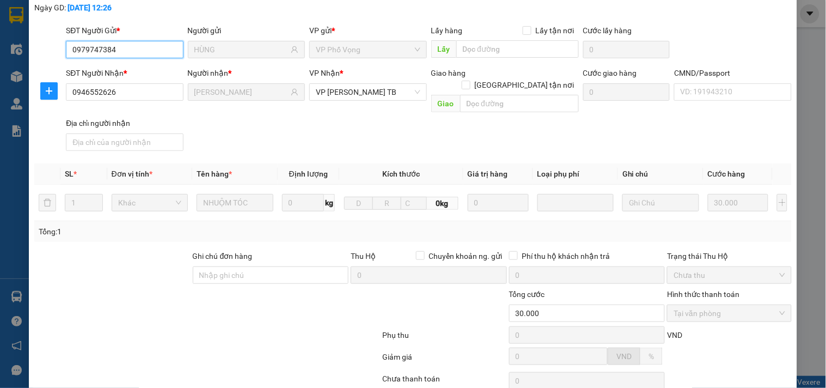
scroll to position [133, 0]
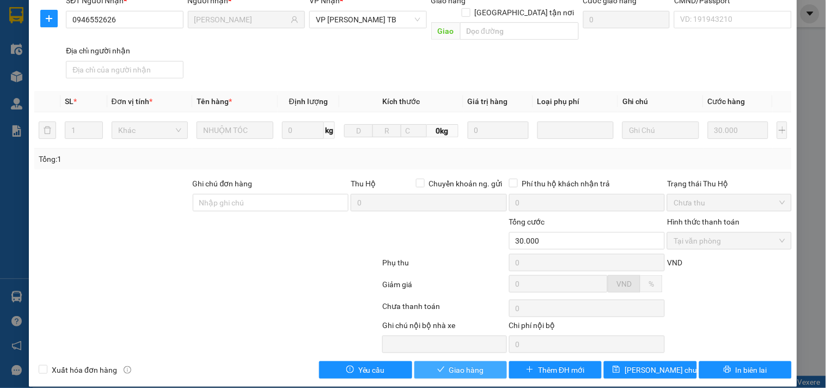
click at [464, 364] on span "Giao hàng" at bounding box center [466, 370] width 35 height 12
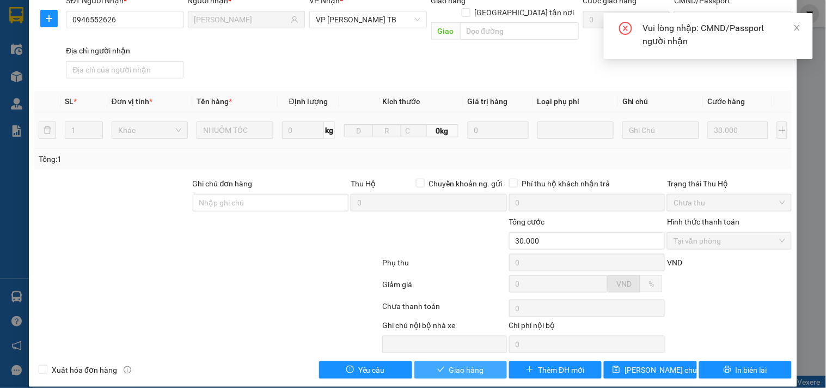
scroll to position [12, 0]
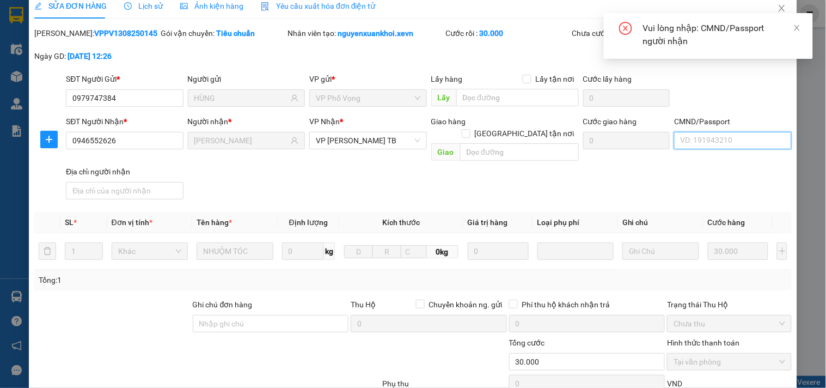
click at [720, 142] on input "CMND/Passport" at bounding box center [732, 140] width 117 height 17
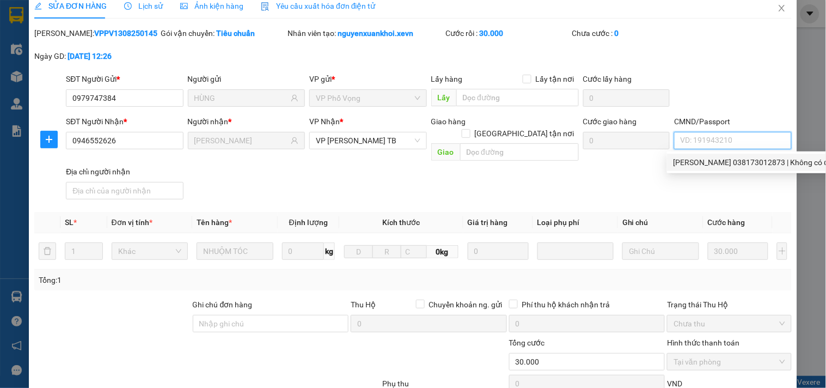
click at [710, 166] on div "HOÀNG THỊ THUÝ 038173012873 | Không có địa chỉ" at bounding box center [759, 162] width 173 height 12
type input "HOÀNG THỊ THUÝ 038173012873"
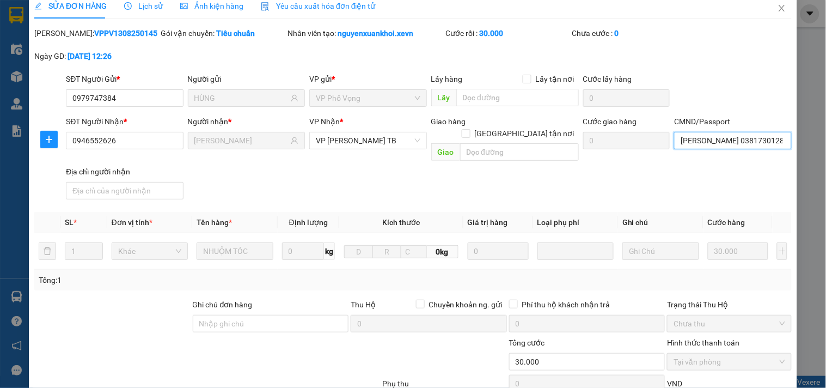
scroll to position [133, 0]
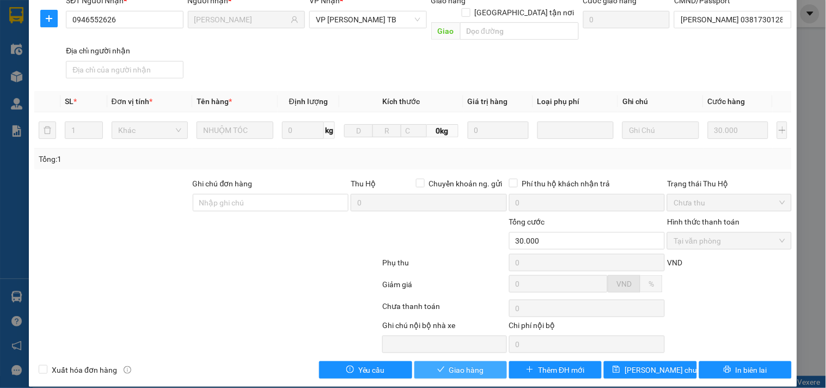
click at [442, 363] on button "Giao hàng" at bounding box center [460, 369] width 93 height 17
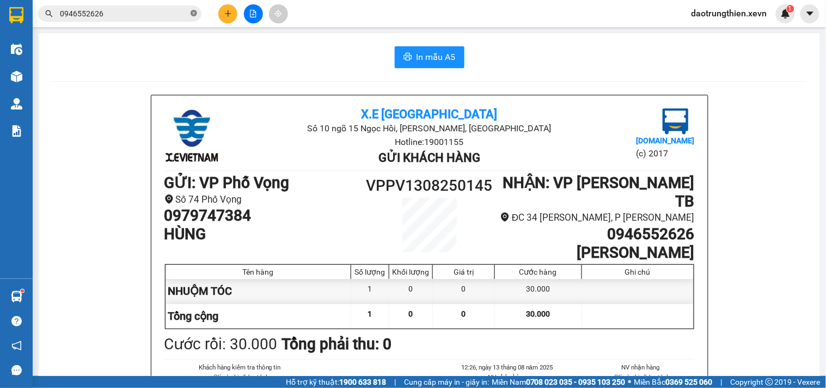
click at [193, 11] on icon "close-circle" at bounding box center [194, 13] width 7 height 7
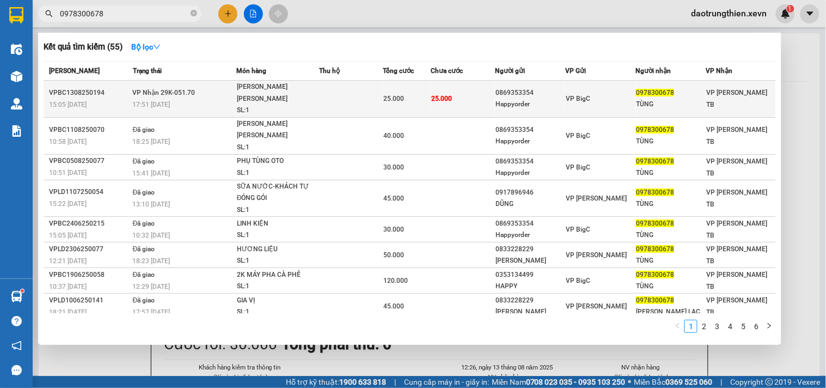
type input "0978300678"
click at [434, 95] on span "25.000" at bounding box center [442, 99] width 21 height 8
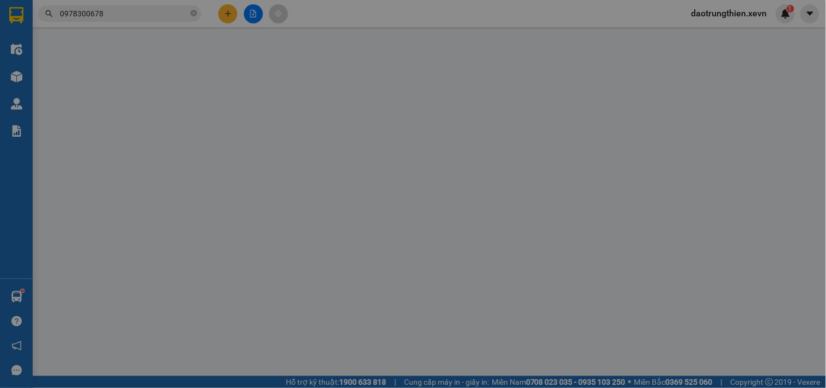
type input "0869353354"
type input "Happyorder"
type input "0978300678"
type input "TÙNG"
type input "trần thanh tùng 0978300678"
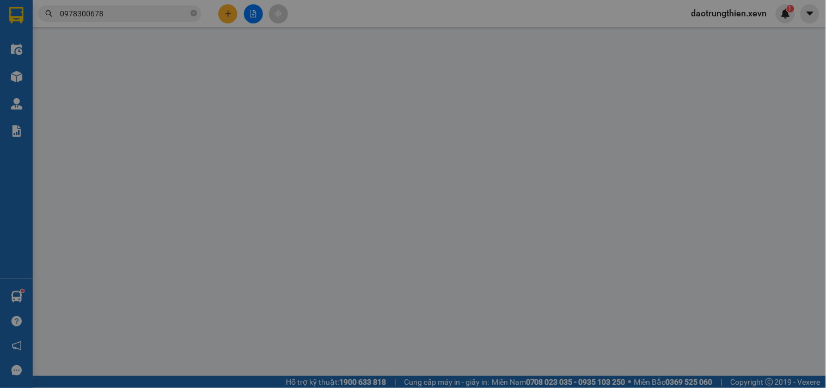
type input "25.000"
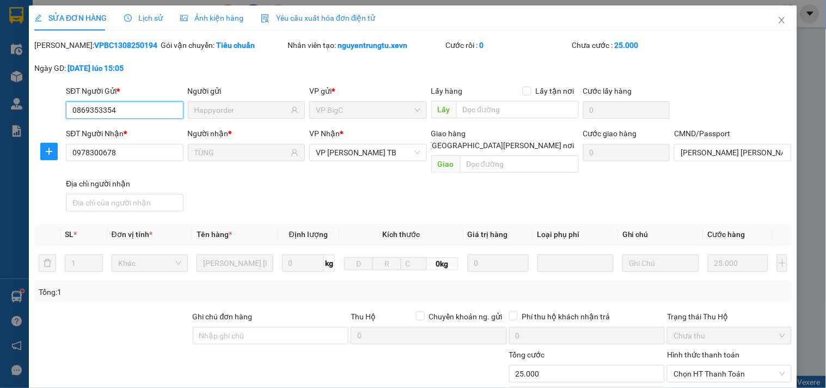
scroll to position [133, 0]
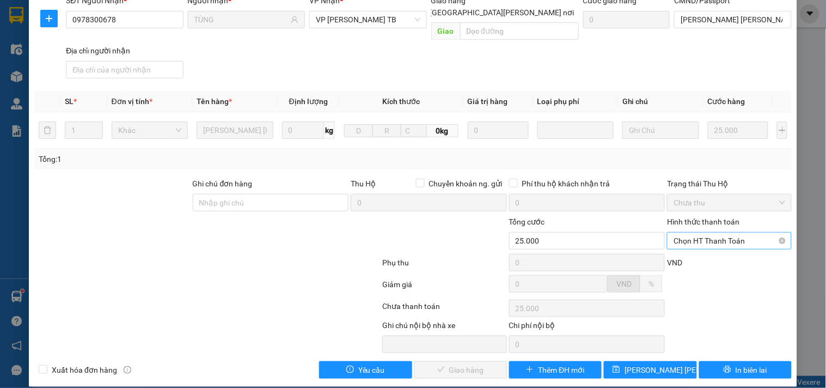
click at [724, 232] on span "Chọn HT Thanh Toán" at bounding box center [728, 240] width 111 height 16
click at [721, 245] on div "Tại văn phòng" at bounding box center [722, 250] width 110 height 12
type input "0"
click at [476, 364] on span "Giao hàng" at bounding box center [466, 370] width 35 height 12
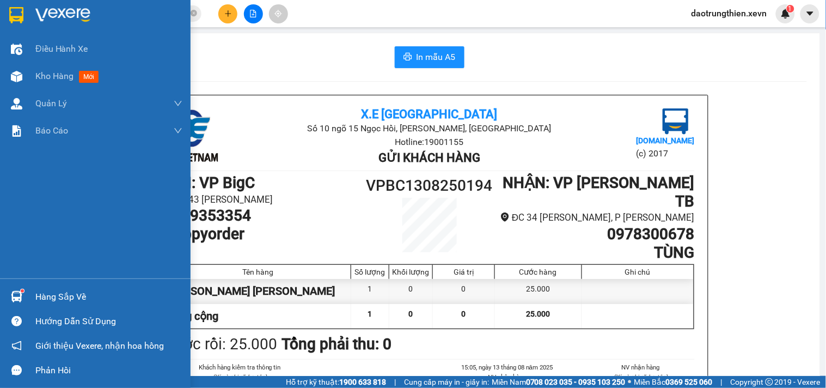
click at [50, 297] on div "Hàng sắp về" at bounding box center [108, 296] width 147 height 16
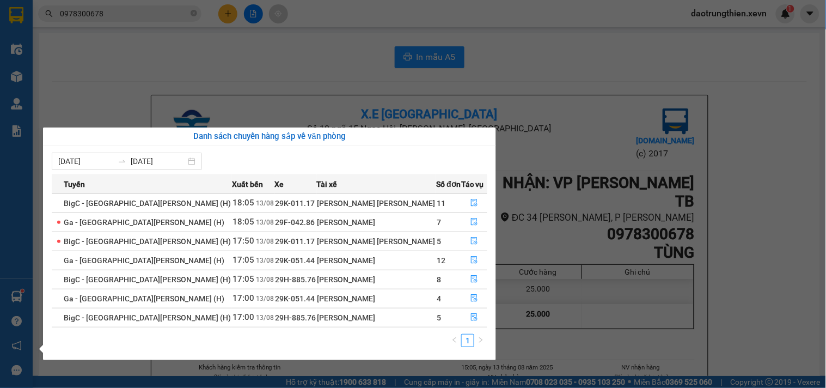
click at [642, 67] on section "Kết quả tìm kiếm ( 55 ) Bộ lọc Mã ĐH Trạng thái Món hàng Thu hộ Tổng cước Chưa …" at bounding box center [413, 194] width 826 height 388
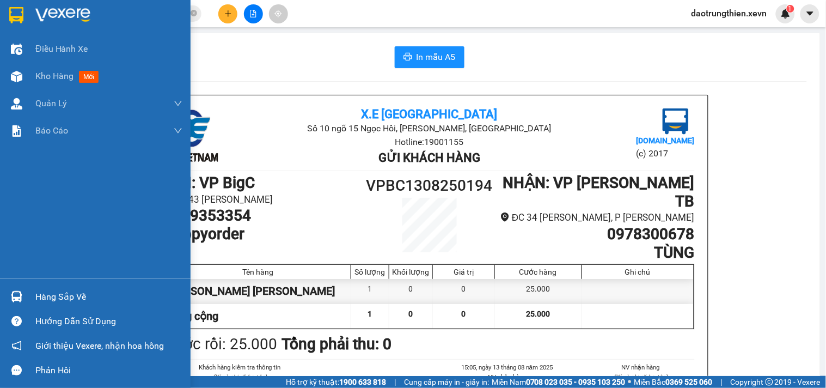
click at [71, 296] on div "Hàng sắp về" at bounding box center [108, 296] width 147 height 16
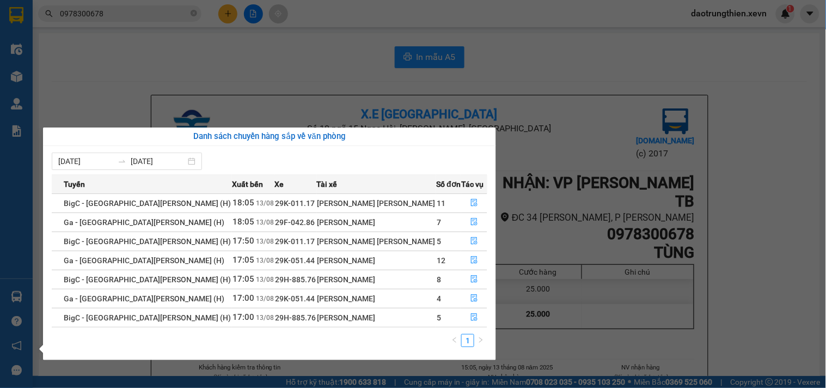
click at [246, 40] on section "Kết quả tìm kiếm ( 55 ) Bộ lọc Mã ĐH Trạng thái Món hàng Thu hộ Tổng cước Chưa …" at bounding box center [413, 194] width 826 height 388
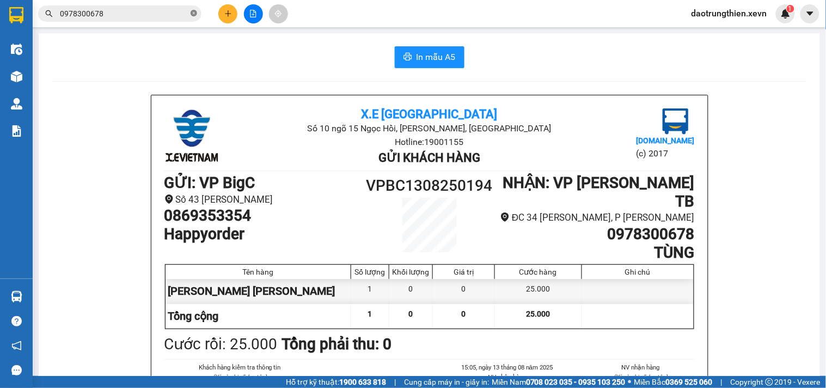
click at [193, 13] on icon "close-circle" at bounding box center [194, 13] width 7 height 7
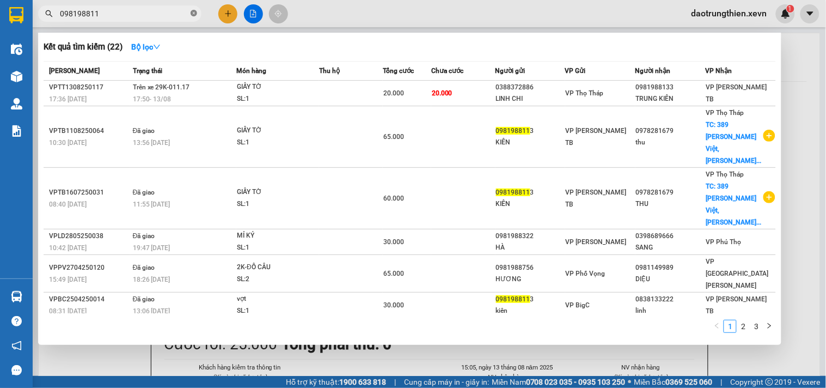
type input "0981988113"
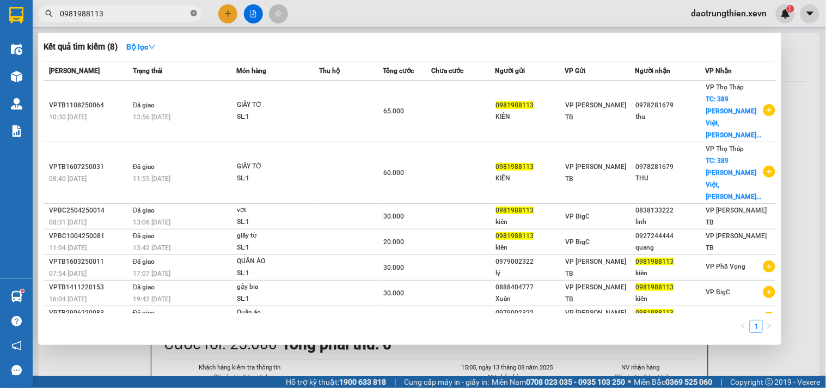
click at [193, 15] on icon "close-circle" at bounding box center [194, 13] width 7 height 7
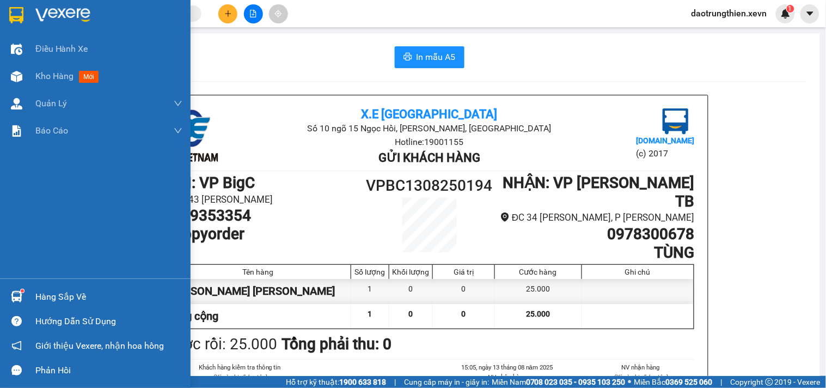
click at [87, 297] on div "Hàng sắp về" at bounding box center [108, 296] width 147 height 16
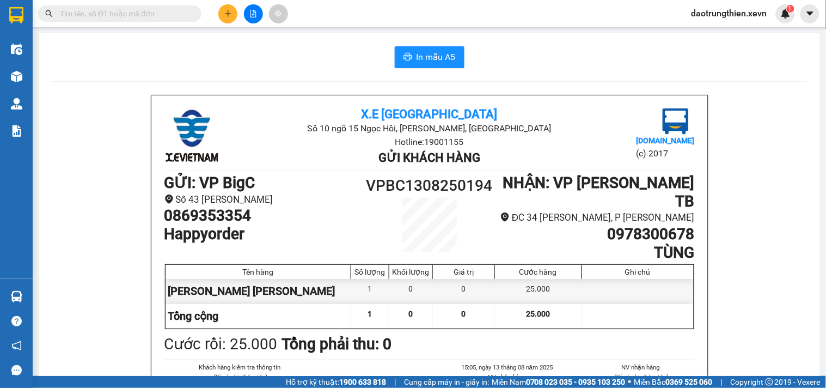
click at [115, 107] on section "Kết quả tìm kiếm ( 8 ) Bộ lọc Mã ĐH Trạng thái Món hàng Thu hộ Tổng cước Chưa c…" at bounding box center [413, 194] width 826 height 388
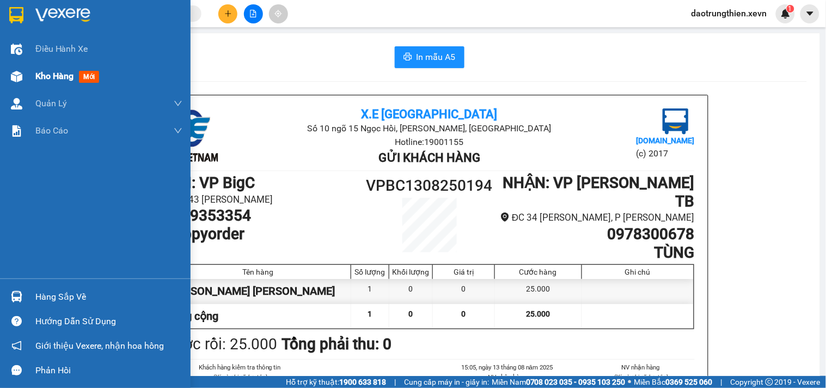
click at [53, 78] on span "Kho hàng" at bounding box center [54, 76] width 38 height 10
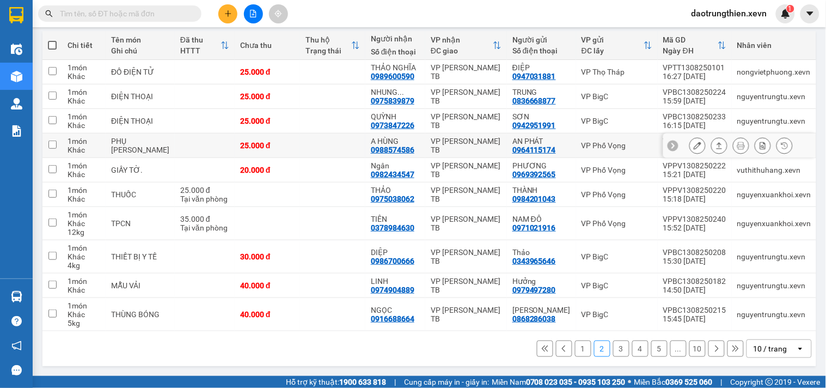
scroll to position [7, 0]
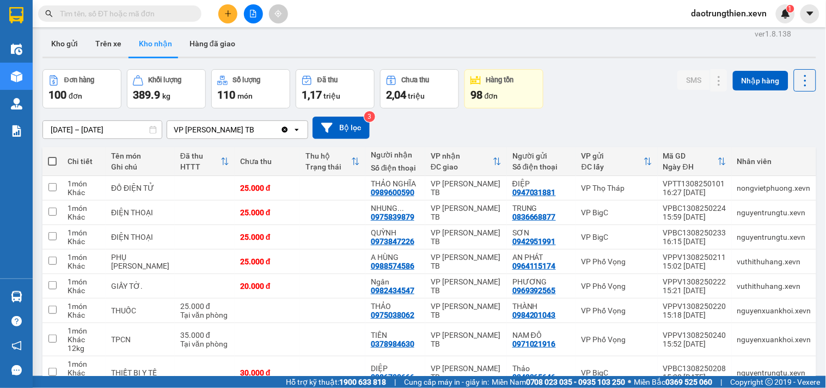
click at [220, 164] on icon at bounding box center [224, 161] width 9 height 9
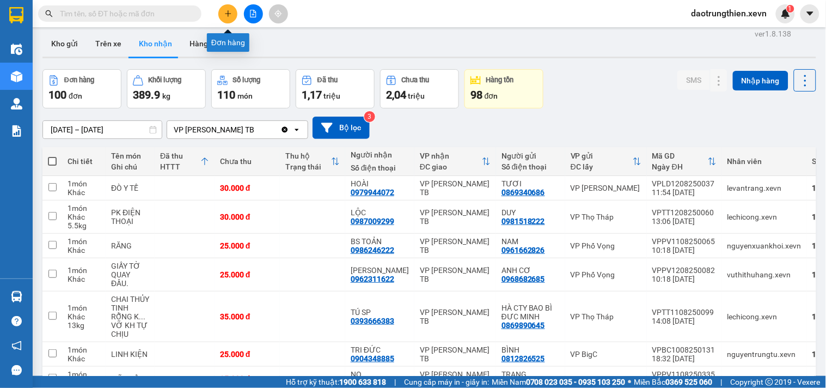
click at [229, 13] on icon "plus" at bounding box center [228, 14] width 8 height 8
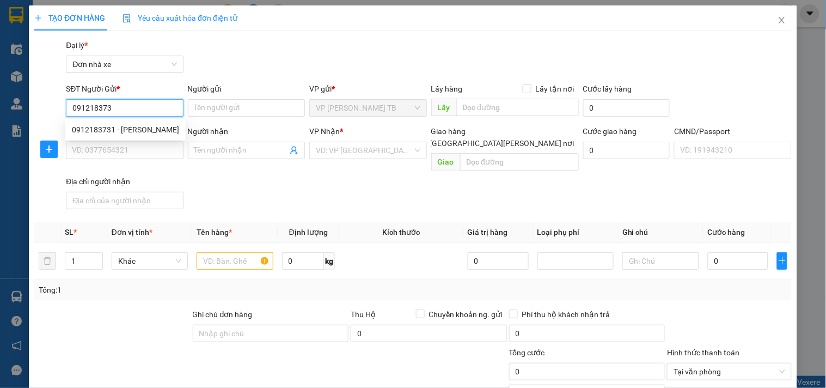
type input "0912183731"
click at [124, 131] on div "0912183731 - TRUNG" at bounding box center [125, 130] width 107 height 12
type input "TRUNG"
type input "0902296667"
type input "Khánh"
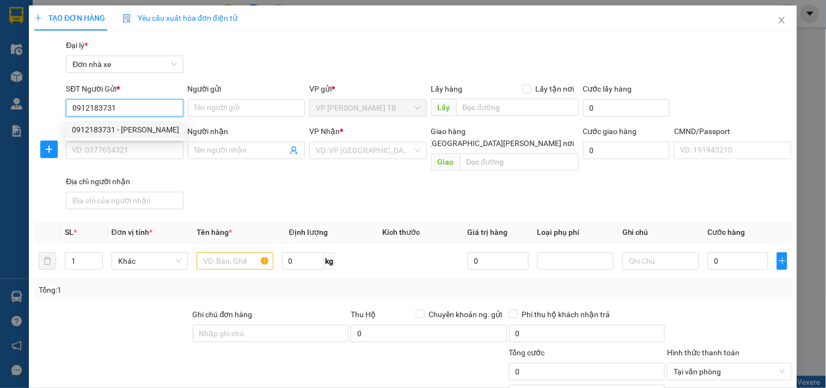
type input "040095012027 giáp"
type input "0912183731"
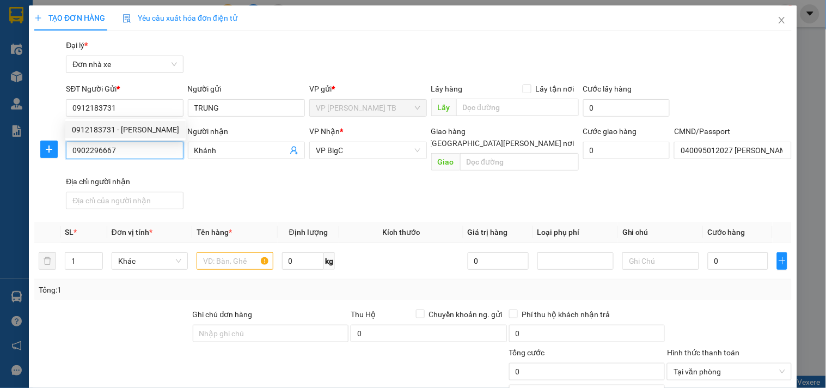
click at [131, 157] on input "0902296667" at bounding box center [124, 150] width 117 height 17
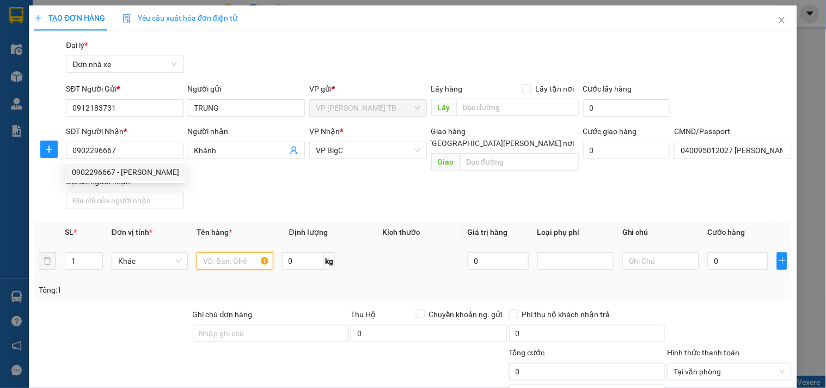
click at [225, 252] on input "text" at bounding box center [234, 260] width 76 height 17
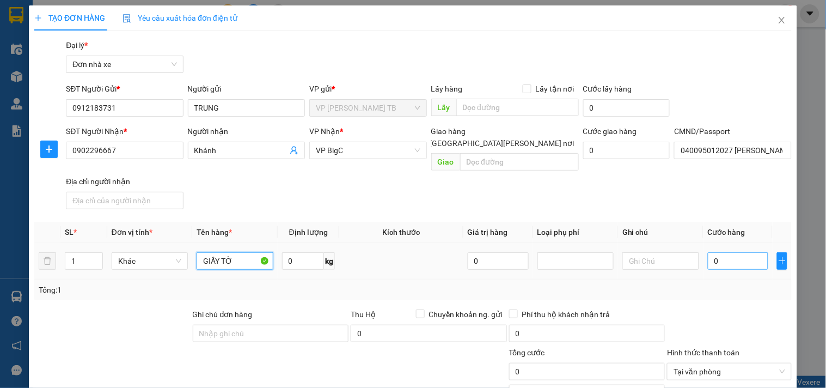
type input "GIẤY TỜ"
click at [726, 252] on input "0" at bounding box center [738, 260] width 61 height 17
type input "2"
type input "20"
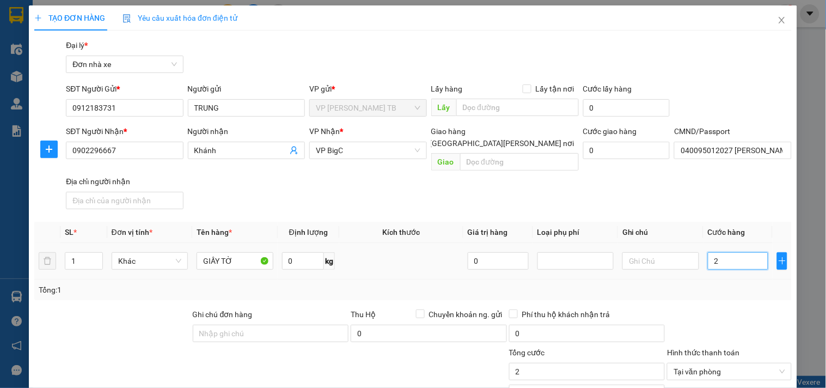
type input "20"
click at [548, 367] on input "20" at bounding box center [587, 371] width 156 height 17
type input "20.000"
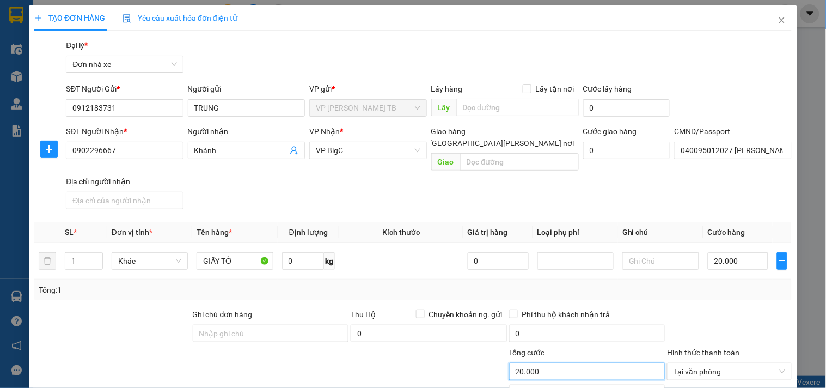
scroll to position [121, 0]
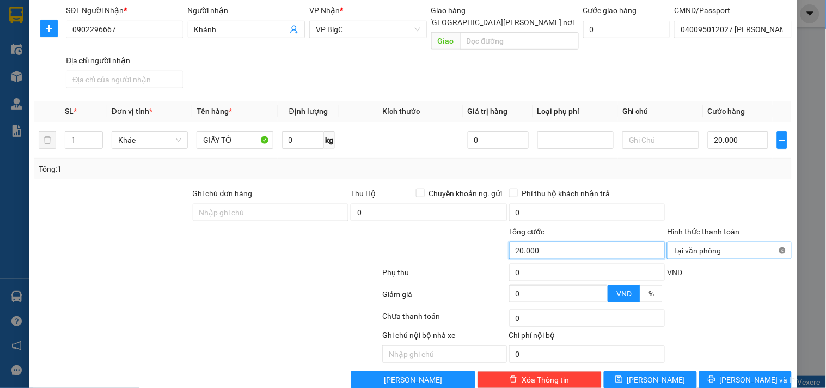
type input "20.000"
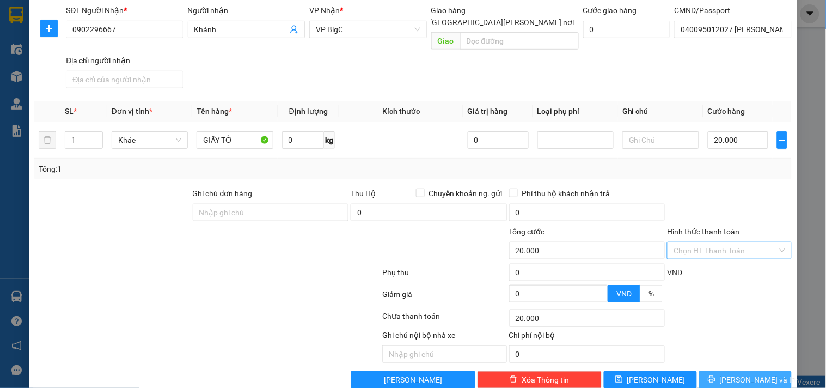
click at [764, 371] on button "[PERSON_NAME] và In" at bounding box center [745, 379] width 93 height 17
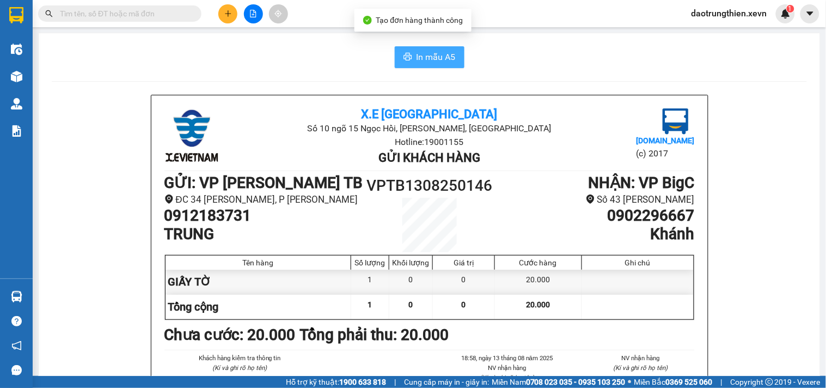
click at [446, 52] on span "In mẫu A5" at bounding box center [435, 57] width 39 height 14
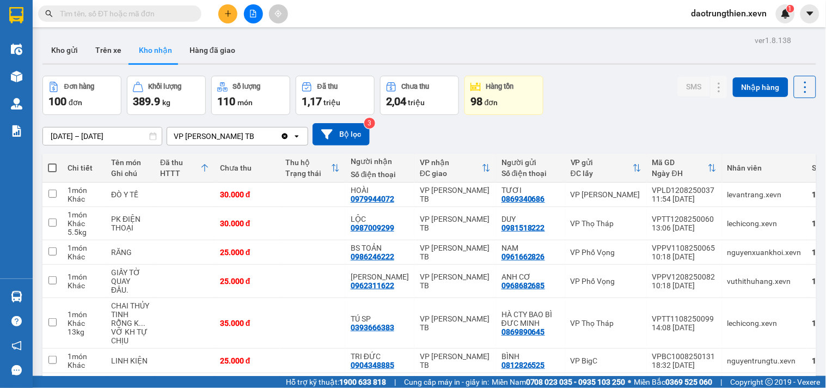
click at [170, 10] on input "text" at bounding box center [124, 14] width 128 height 12
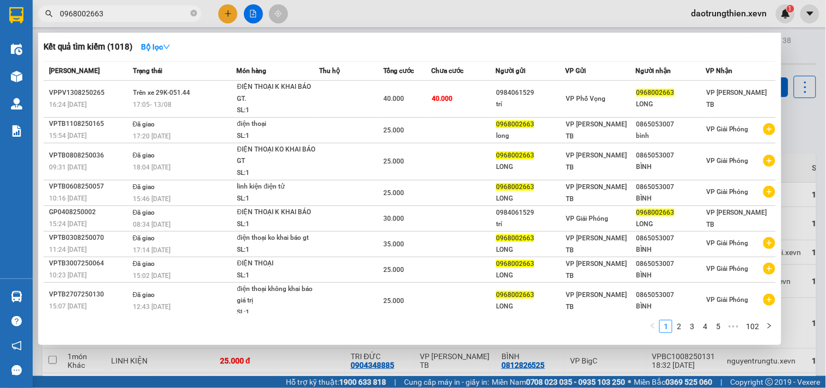
type input "0968002663"
click at [194, 11] on icon "close-circle" at bounding box center [194, 13] width 7 height 7
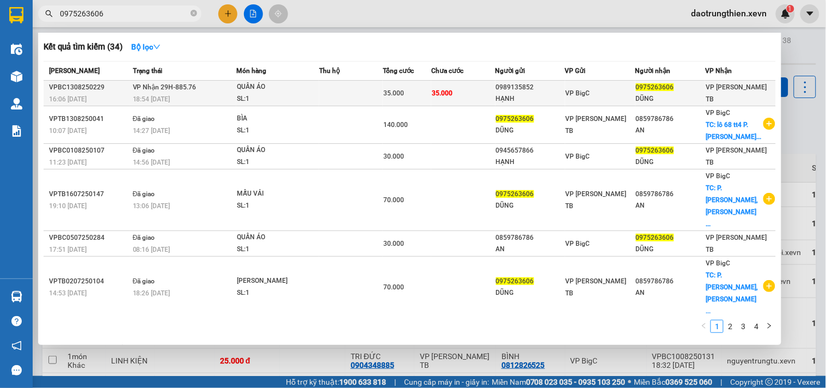
type input "0975263606"
click at [639, 98] on div "DŨNG" at bounding box center [670, 98] width 69 height 11
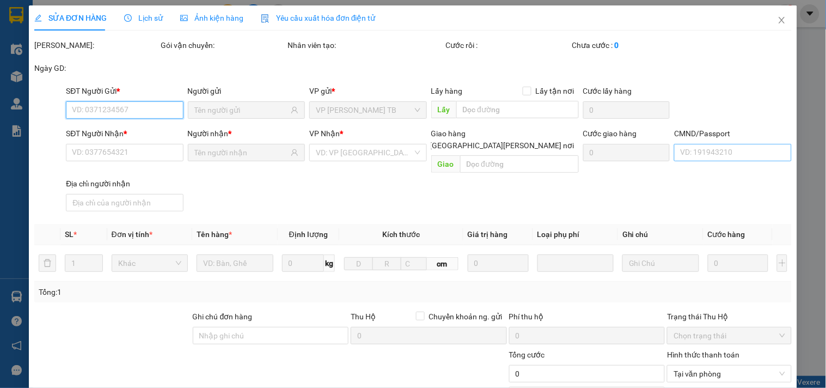
type input "0989135852"
type input "HẠNH"
type input "0975263606"
type input "DŨNG"
type input "CC"
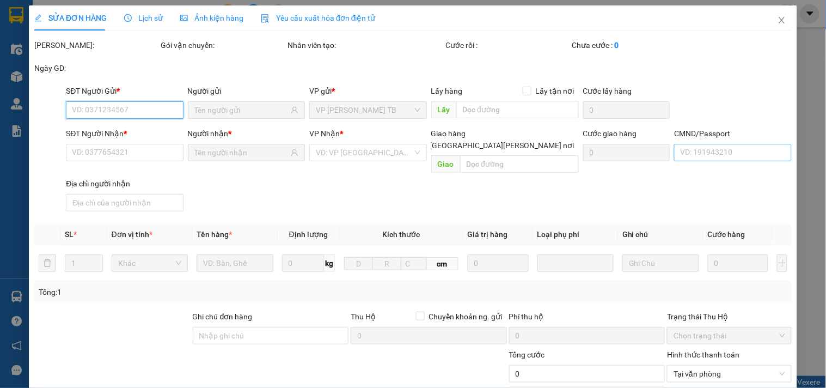
type input "35.000"
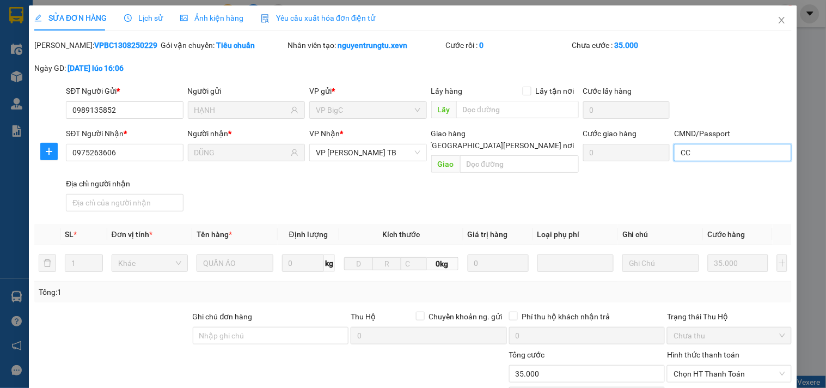
click at [732, 151] on input "CC" at bounding box center [732, 152] width 117 height 17
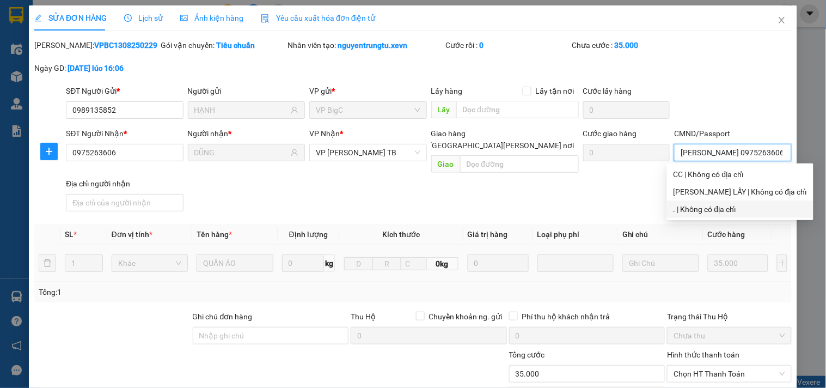
scroll to position [121, 0]
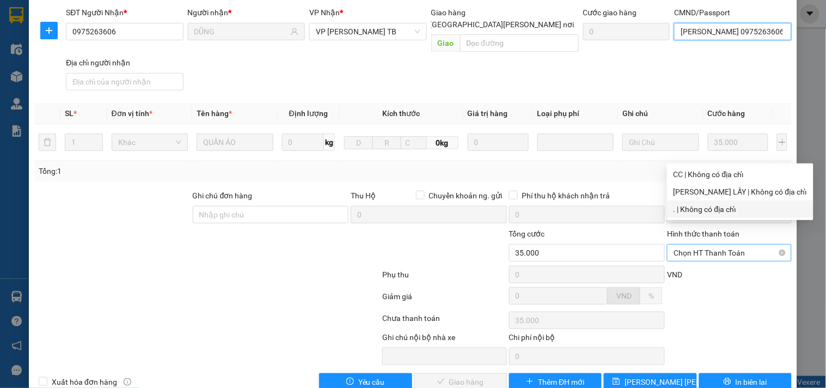
click at [725, 244] on span "Chọn HT Thanh Toán" at bounding box center [728, 252] width 111 height 16
type input "DŨNG 0975263606"
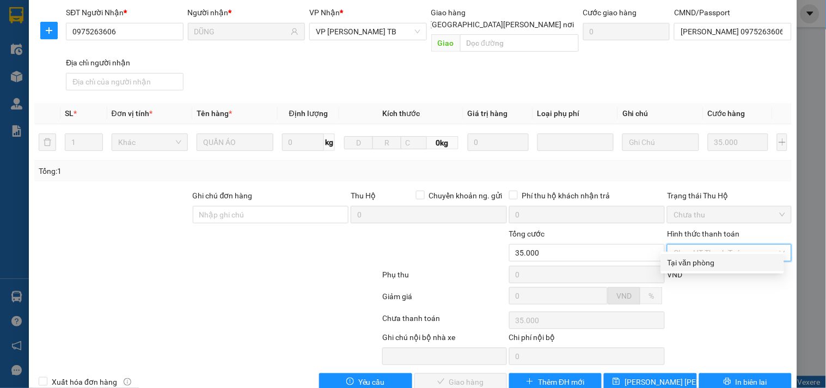
click at [722, 265] on div "Tại văn phòng" at bounding box center [722, 262] width 110 height 12
type input "0"
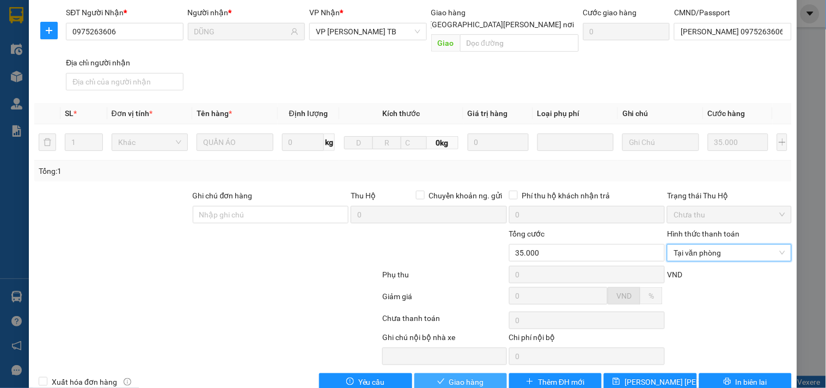
click at [460, 376] on span "Giao hàng" at bounding box center [466, 382] width 35 height 12
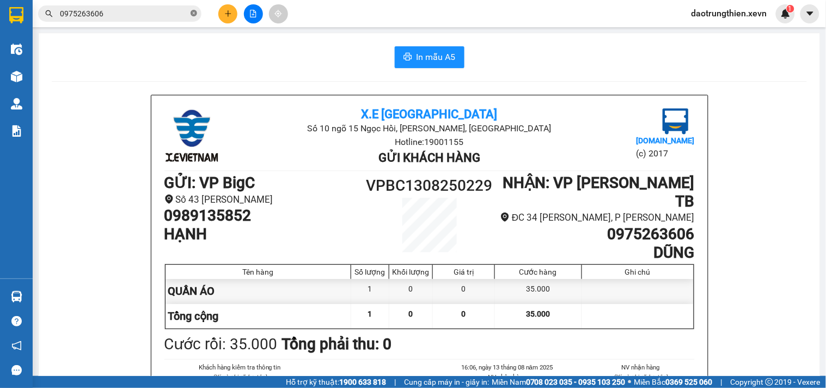
click at [194, 14] on icon "close-circle" at bounding box center [194, 13] width 7 height 7
click at [236, 13] on button at bounding box center [227, 13] width 19 height 19
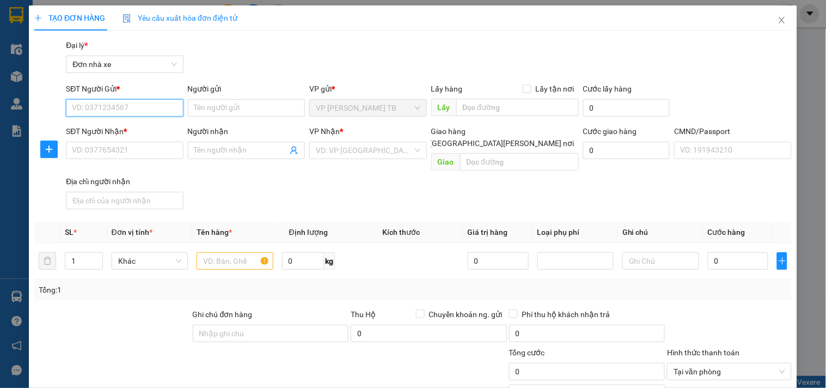
click at [97, 110] on input "SĐT Người Gửi *" at bounding box center [124, 107] width 117 height 17
type input "0979454721"
click at [148, 121] on div "0979454721 - NAM" at bounding box center [123, 129] width 116 height 17
type input "NAM"
type input "0936224236"
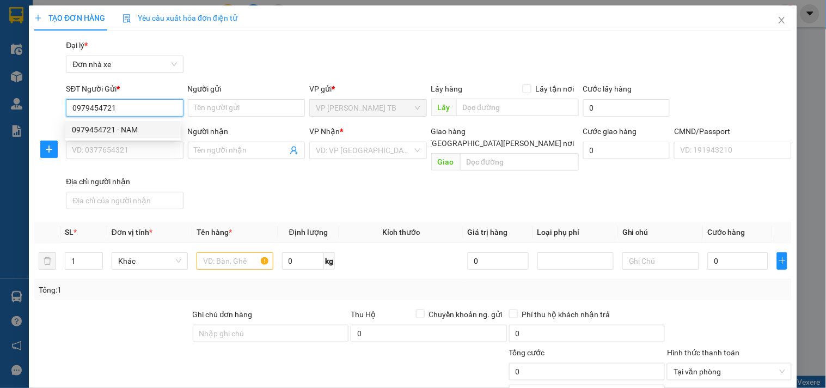
type input "Genolife"
type input "1cc"
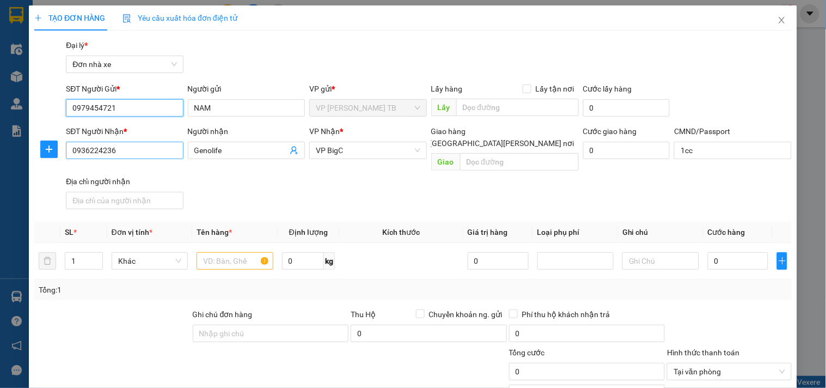
type input "0979454721"
click at [149, 150] on input "0936224236" at bounding box center [124, 150] width 117 height 17
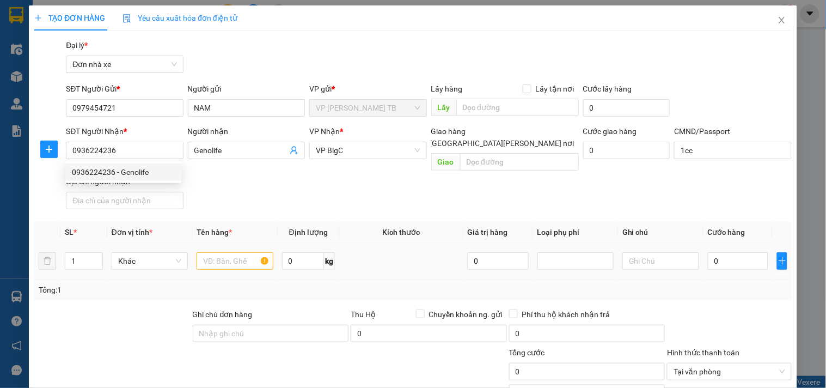
click at [225, 258] on div at bounding box center [234, 261] width 76 height 22
click at [231, 255] on input "text" at bounding box center [234, 260] width 76 height 17
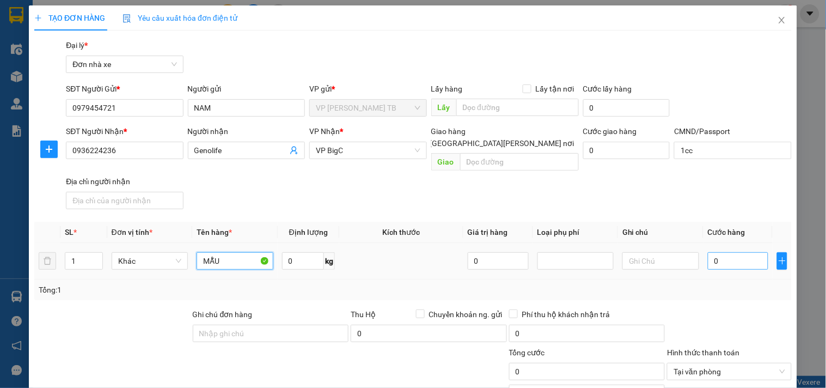
type input "MẪU"
click at [728, 252] on input "0" at bounding box center [738, 260] width 61 height 17
type input "2"
type input "25"
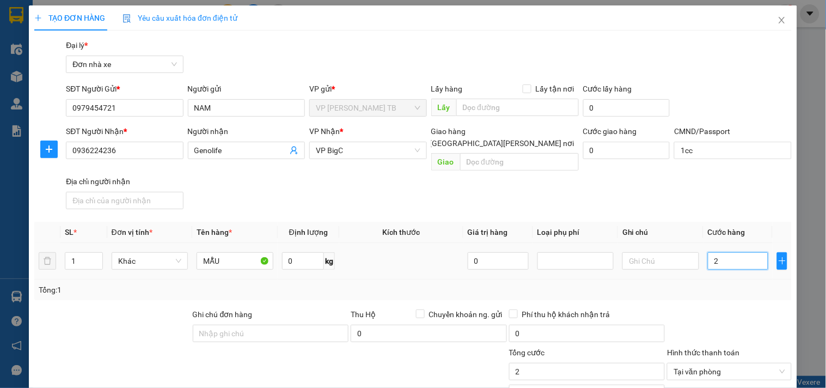
type input "25"
type input "25.000"
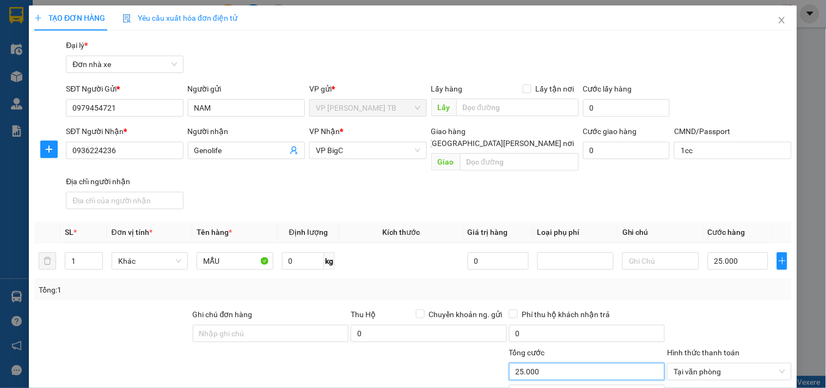
click at [558, 363] on input "25.000" at bounding box center [587, 371] width 156 height 17
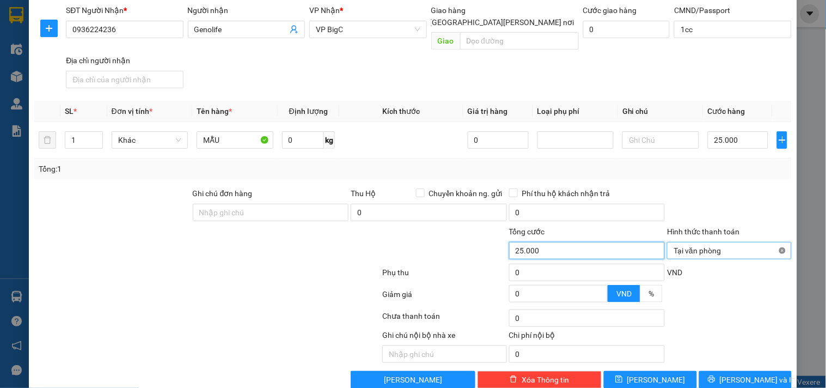
type input "25.000"
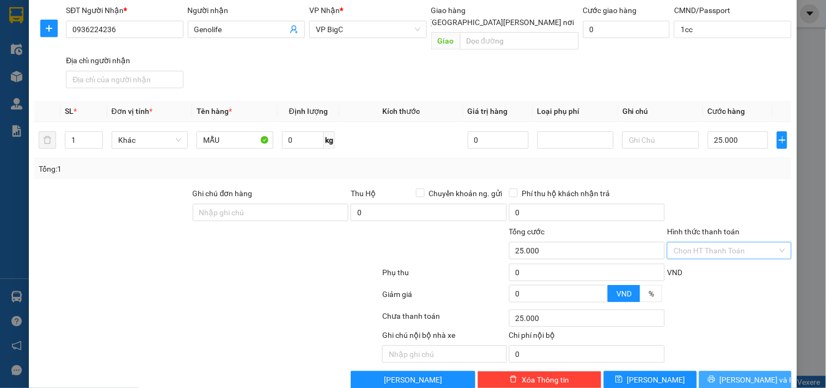
click at [729, 373] on span "[PERSON_NAME] và In" at bounding box center [758, 379] width 76 height 12
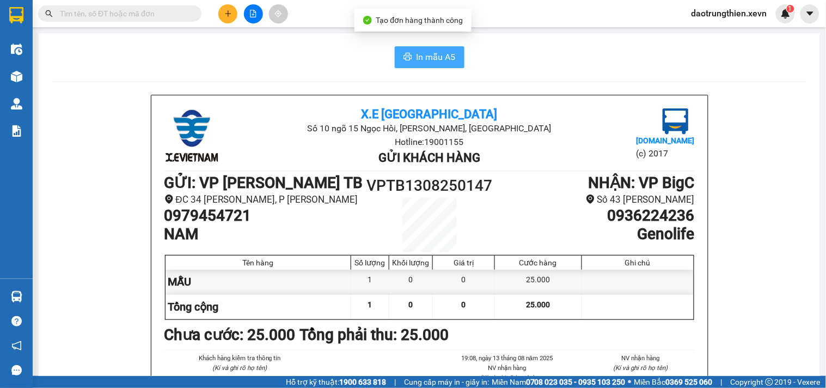
click at [430, 55] on span "In mẫu A5" at bounding box center [435, 57] width 39 height 14
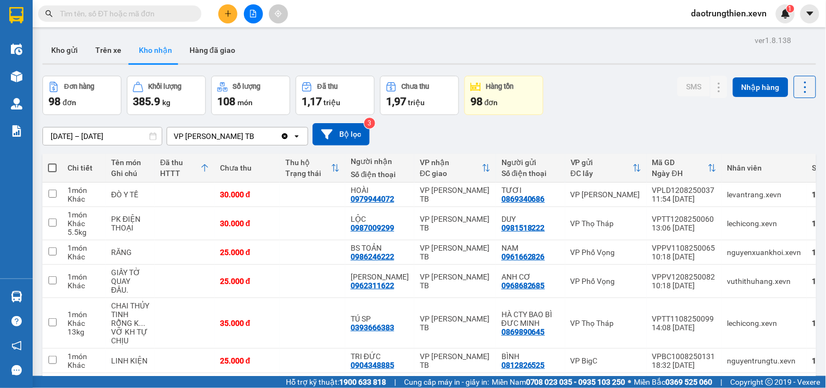
click at [187, 19] on span at bounding box center [119, 13] width 163 height 16
click at [188, 15] on input "text" at bounding box center [124, 14] width 128 height 12
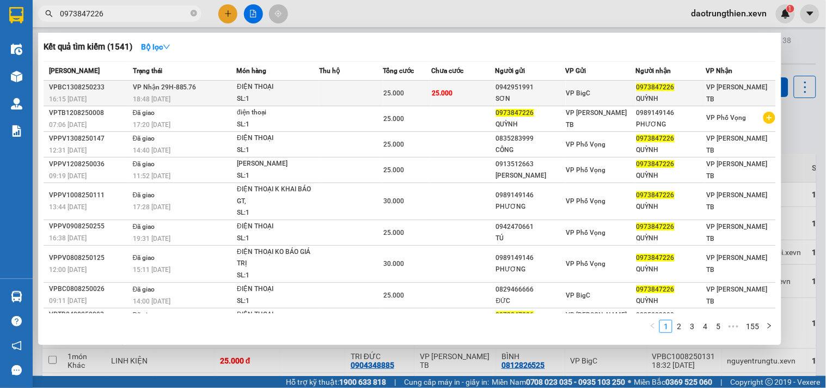
type input "0973847226"
click at [597, 93] on div "VP BigC" at bounding box center [600, 93] width 69 height 12
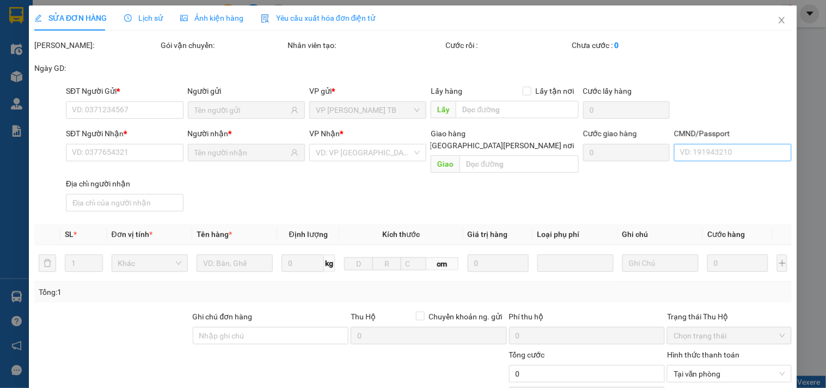
type input "0942951991"
type input "SƠN"
type input "0973847226"
type input "QUỲNH"
type input "034201002753 phạm quang trường 2001"
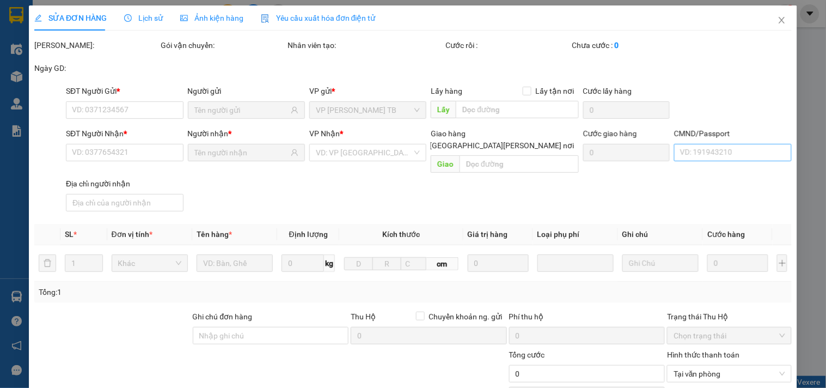
type input "123"
type input "25.000"
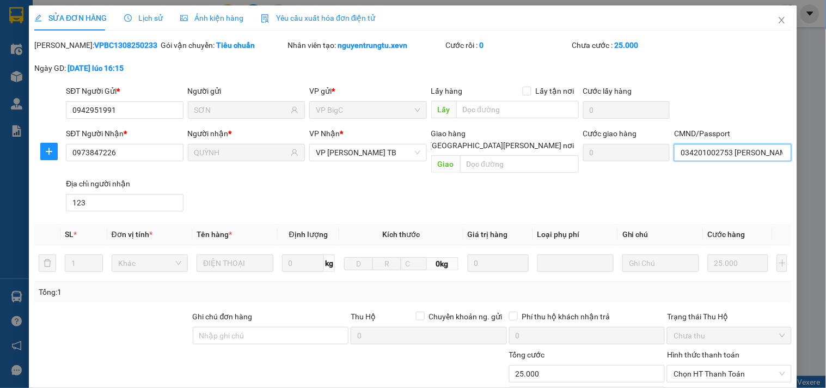
click at [735, 151] on input "034201002753 phạm quang trường 2001" at bounding box center [732, 152] width 117 height 17
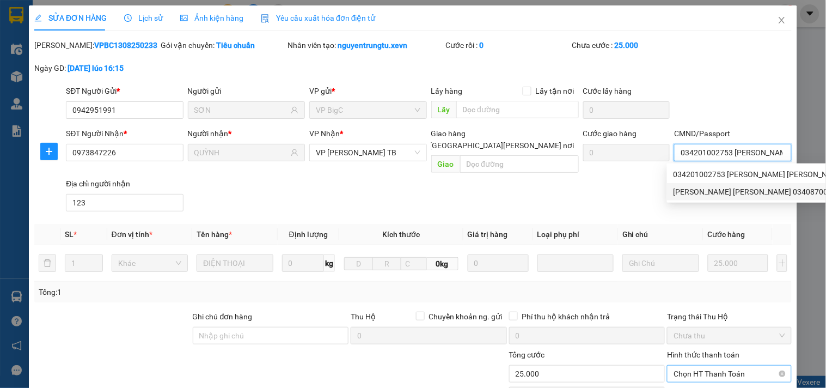
click at [739, 365] on span "Chọn HT Thanh Toán" at bounding box center [728, 373] width 111 height 16
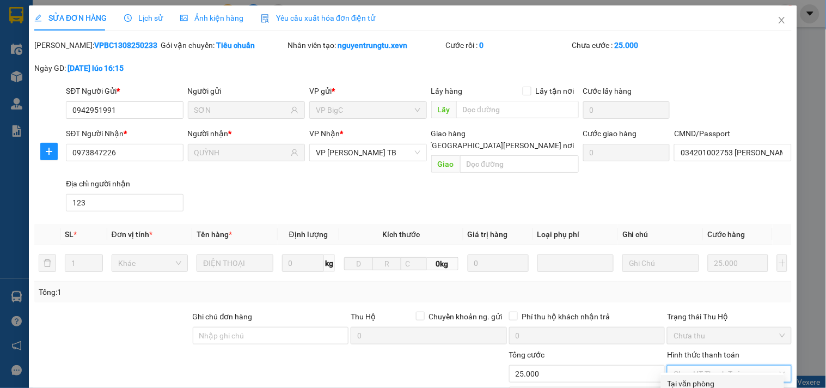
click at [709, 377] on div "Tại văn phòng" at bounding box center [722, 383] width 110 height 12
type input "0"
